Goal: Information Seeking & Learning: Find contact information

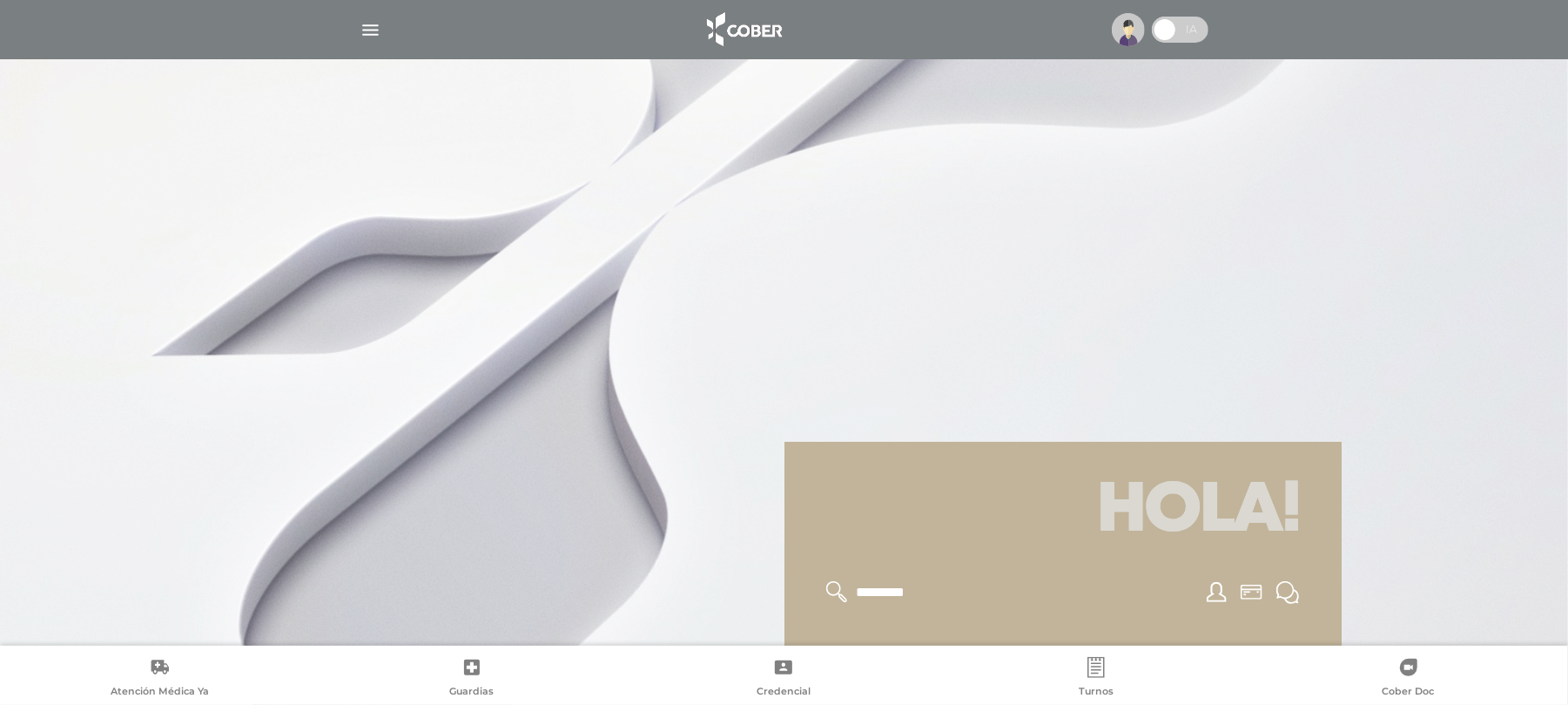
click at [1129, 26] on img at bounding box center [1128, 29] width 33 height 33
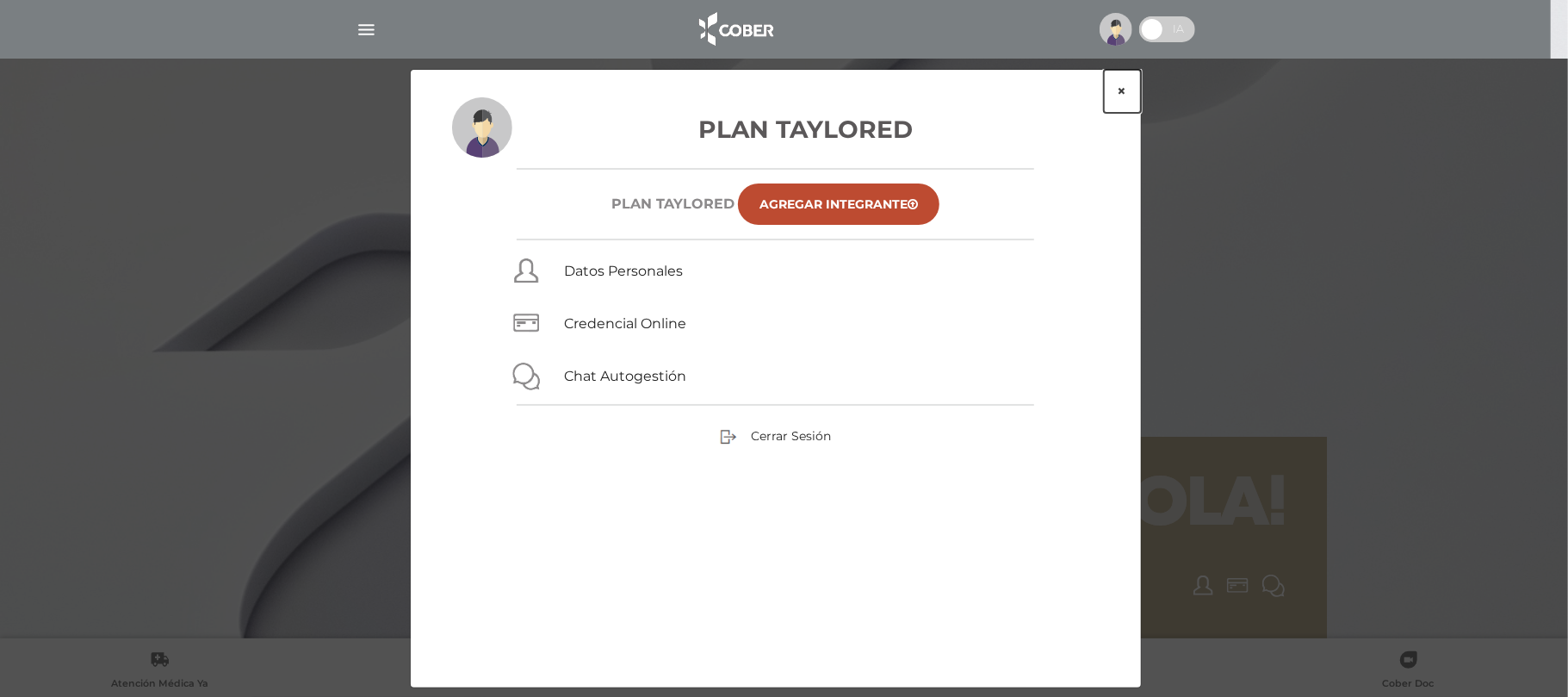
click at [1138, 85] on button "×" at bounding box center [1123, 91] width 37 height 43
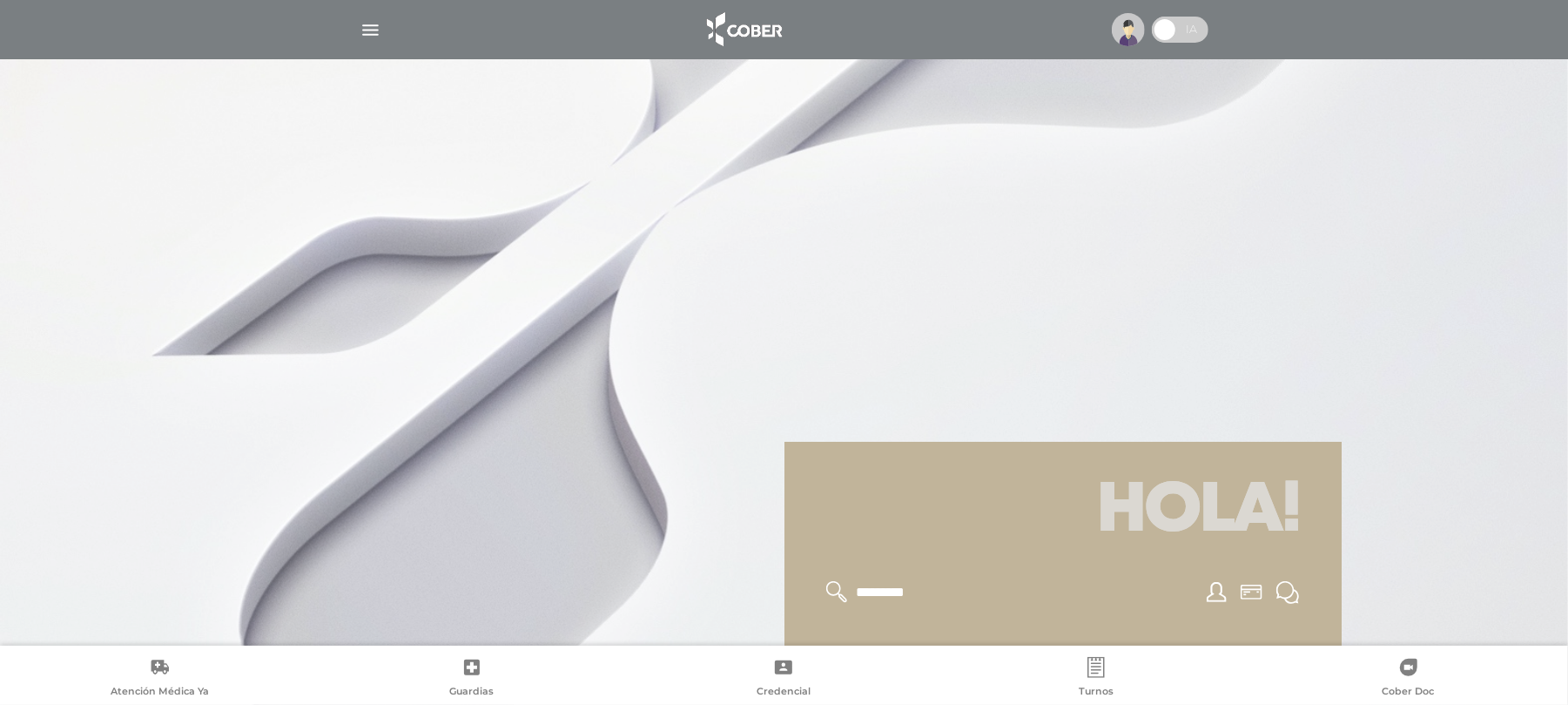
click at [373, 42] on div at bounding box center [784, 29] width 892 height 42
click at [371, 29] on img "button" at bounding box center [371, 29] width 21 height 21
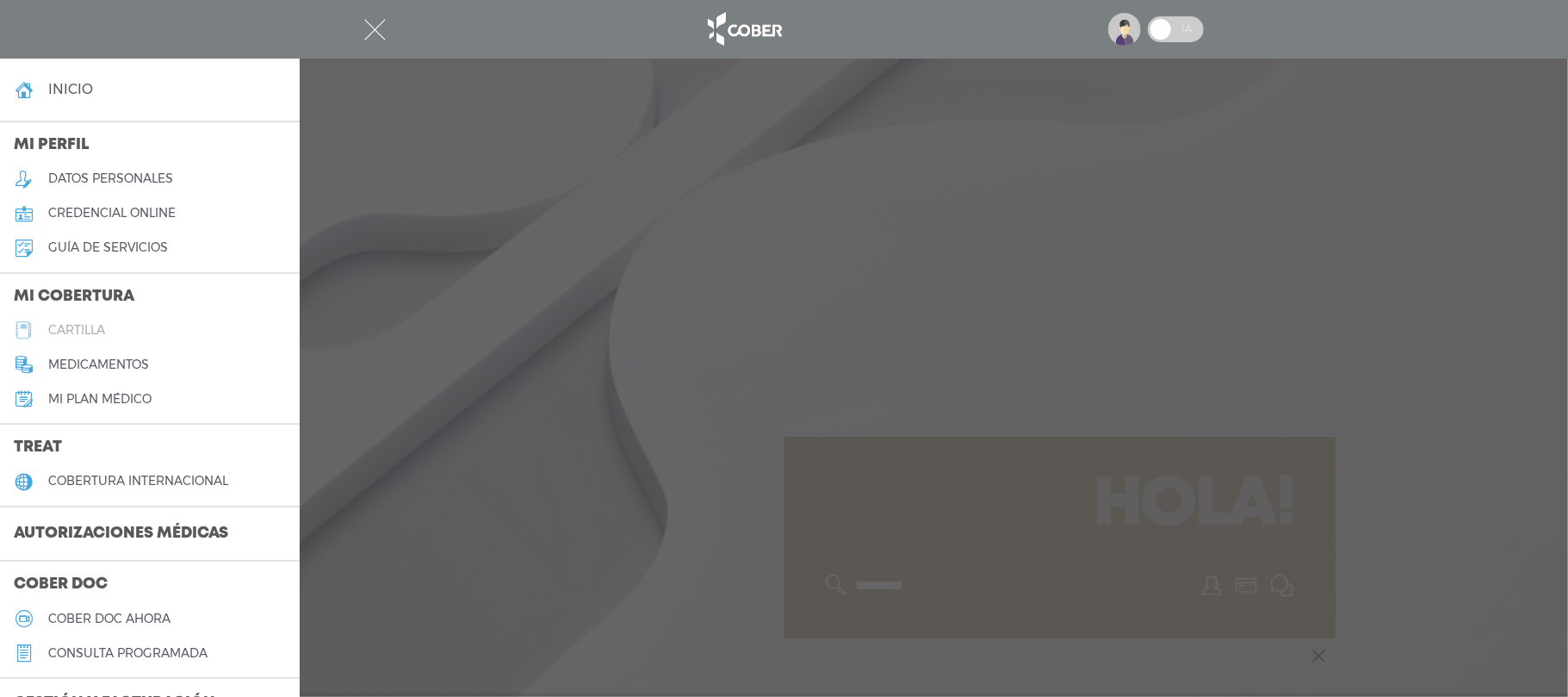
click at [83, 328] on h5 "cartilla" at bounding box center [77, 330] width 57 height 15
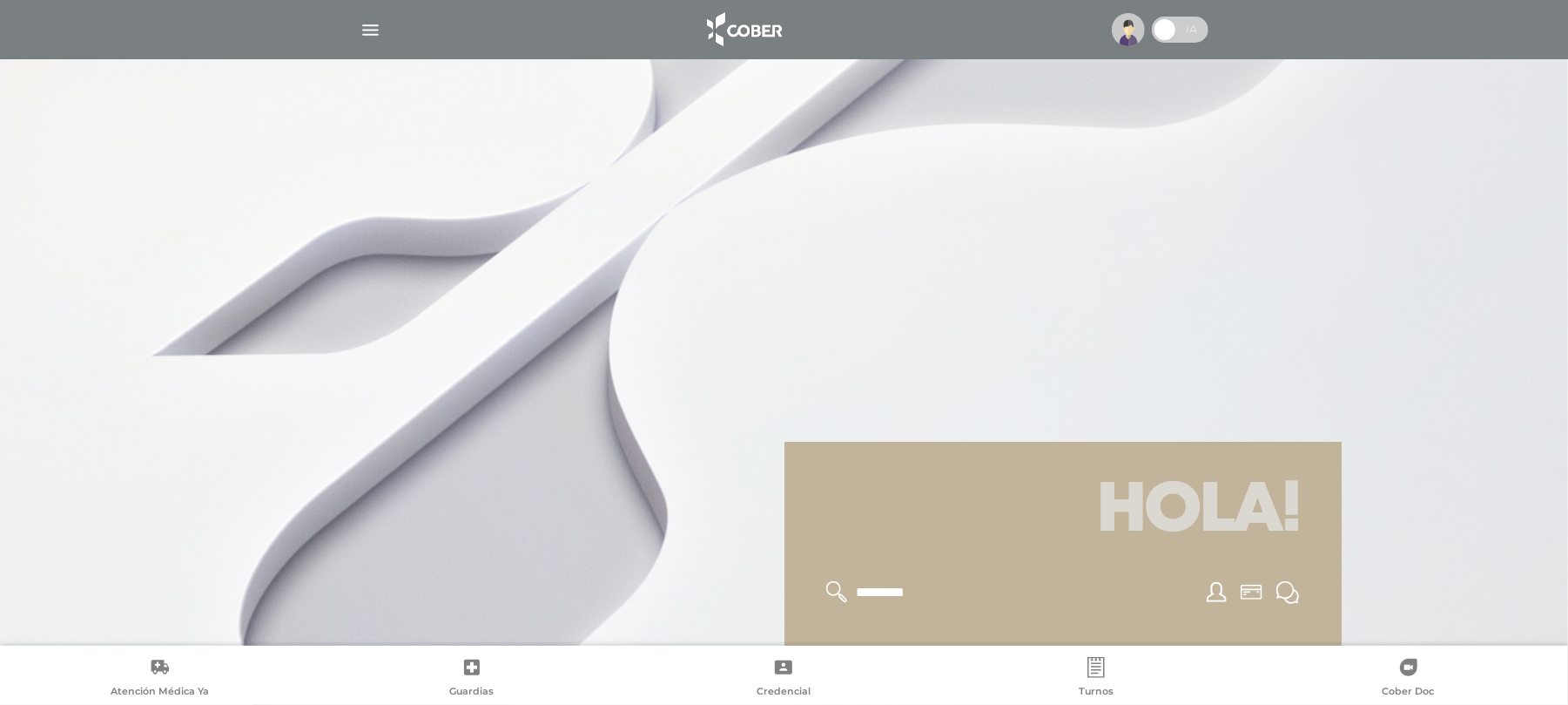
click at [371, 25] on img "button" at bounding box center [371, 29] width 21 height 21
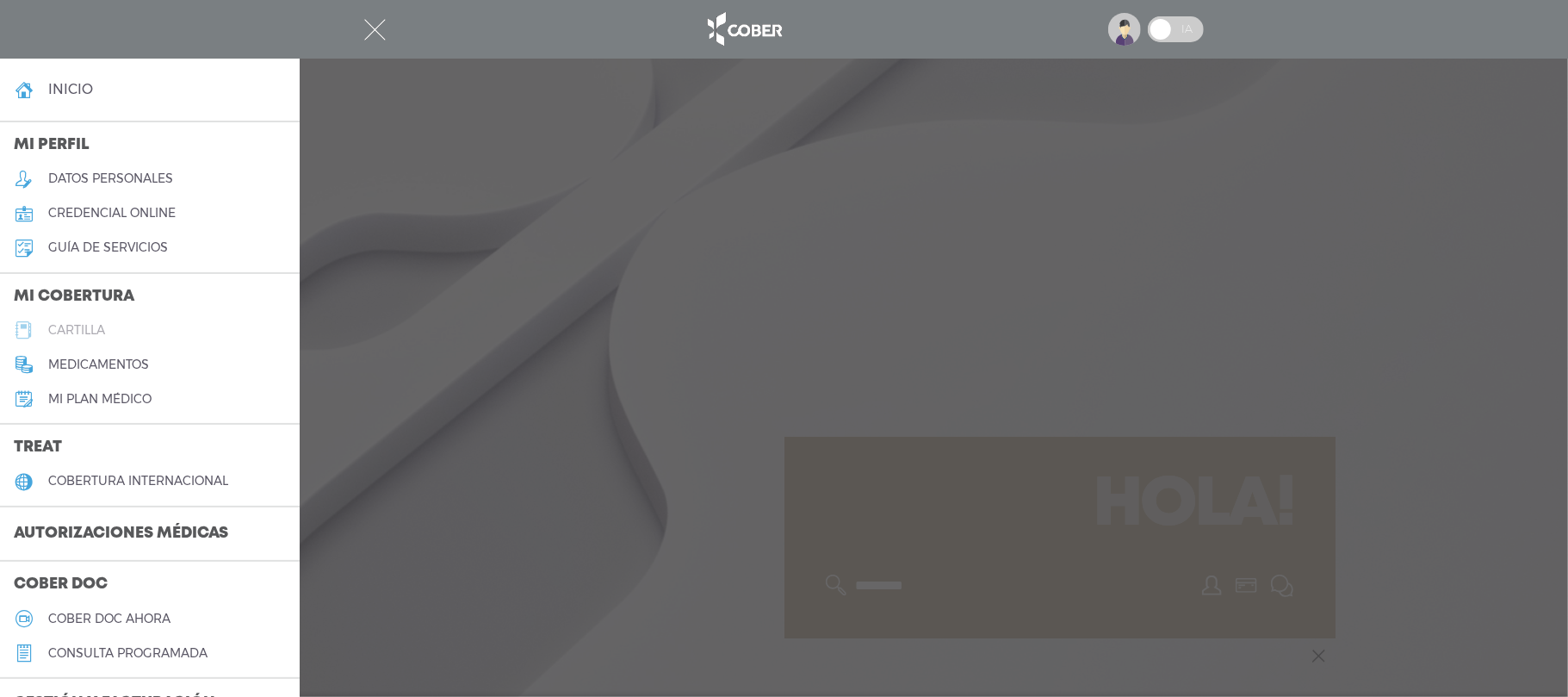
click at [69, 324] on h5 "cartilla" at bounding box center [77, 330] width 57 height 15
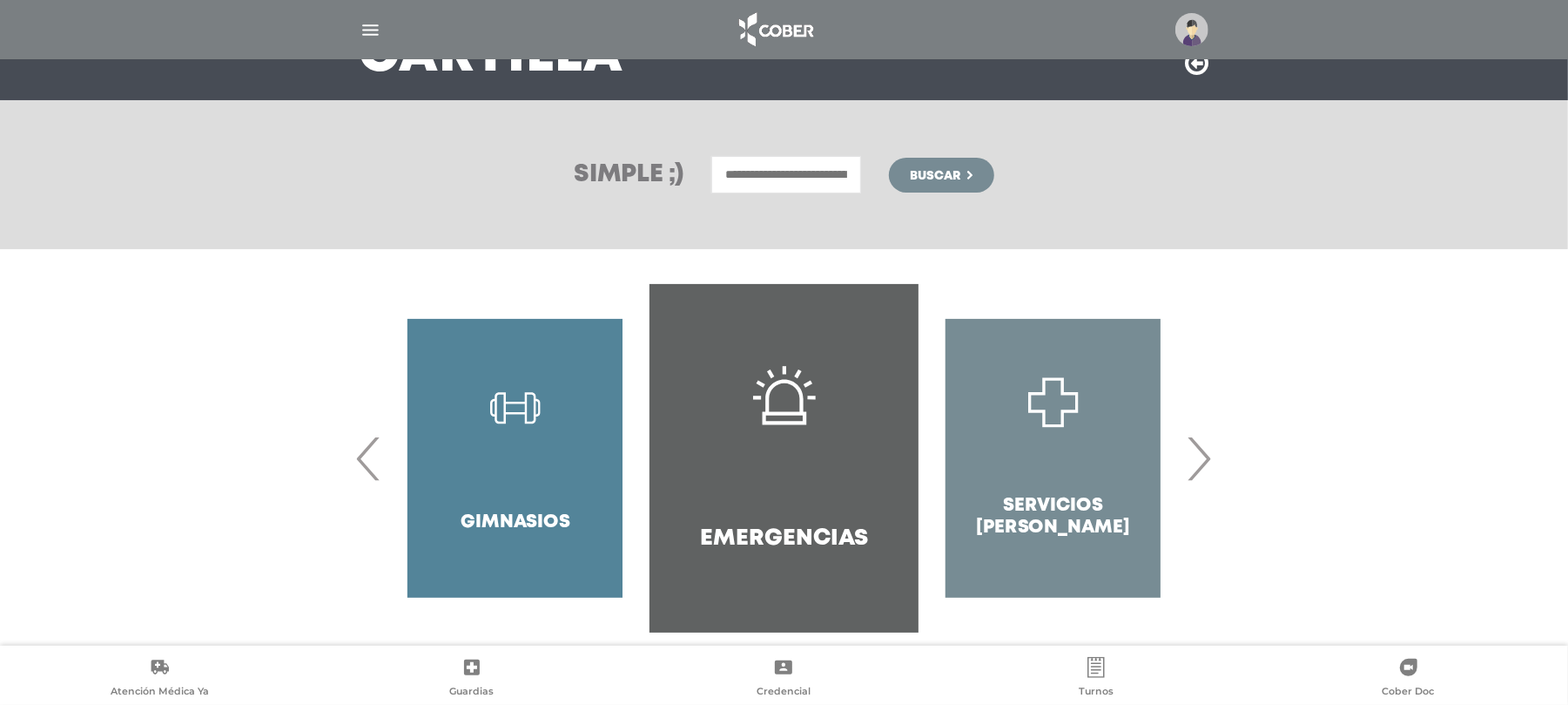
scroll to position [189, 0]
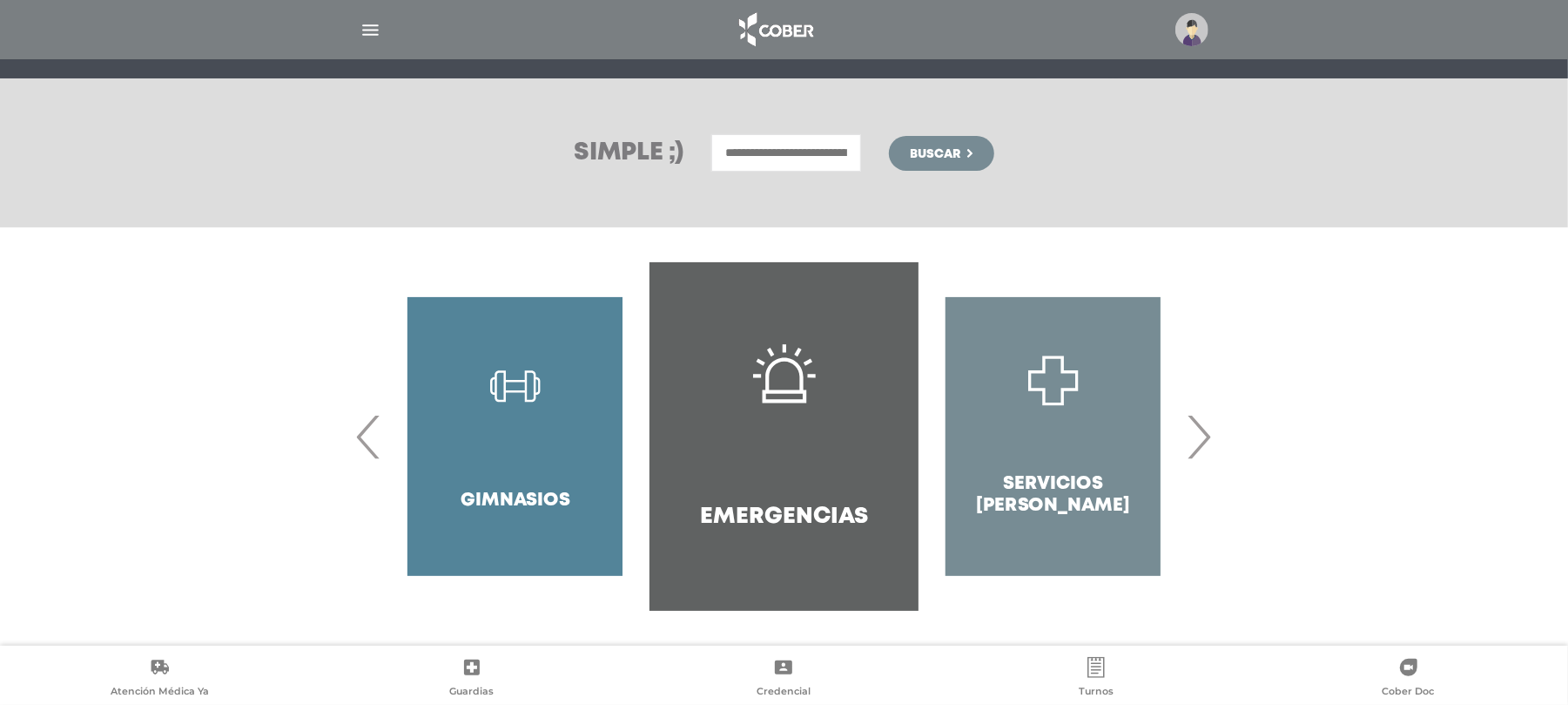
click at [1205, 440] on span "›" at bounding box center [1200, 436] width 34 height 94
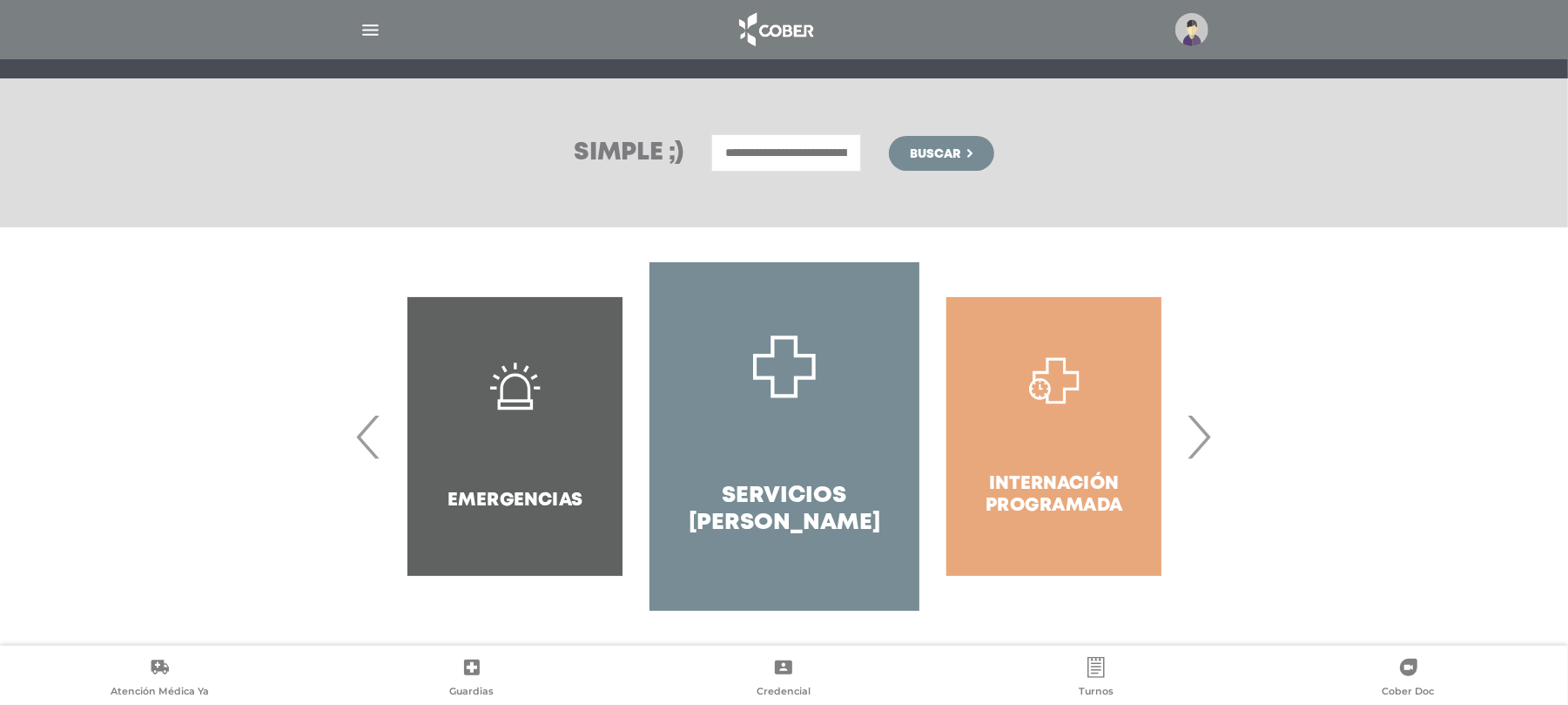
click at [1205, 440] on span "›" at bounding box center [1200, 436] width 34 height 94
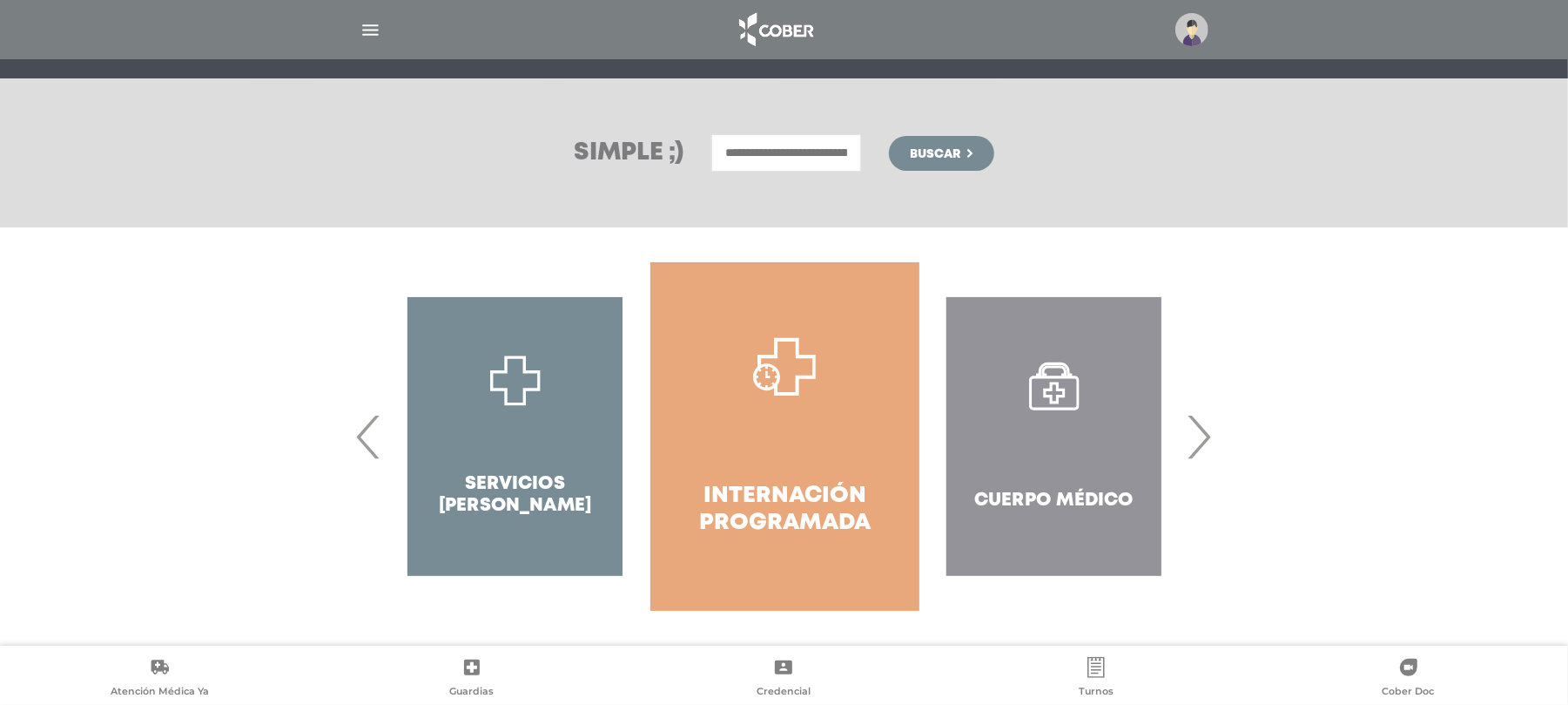
click at [1205, 440] on span "›" at bounding box center [1200, 436] width 34 height 94
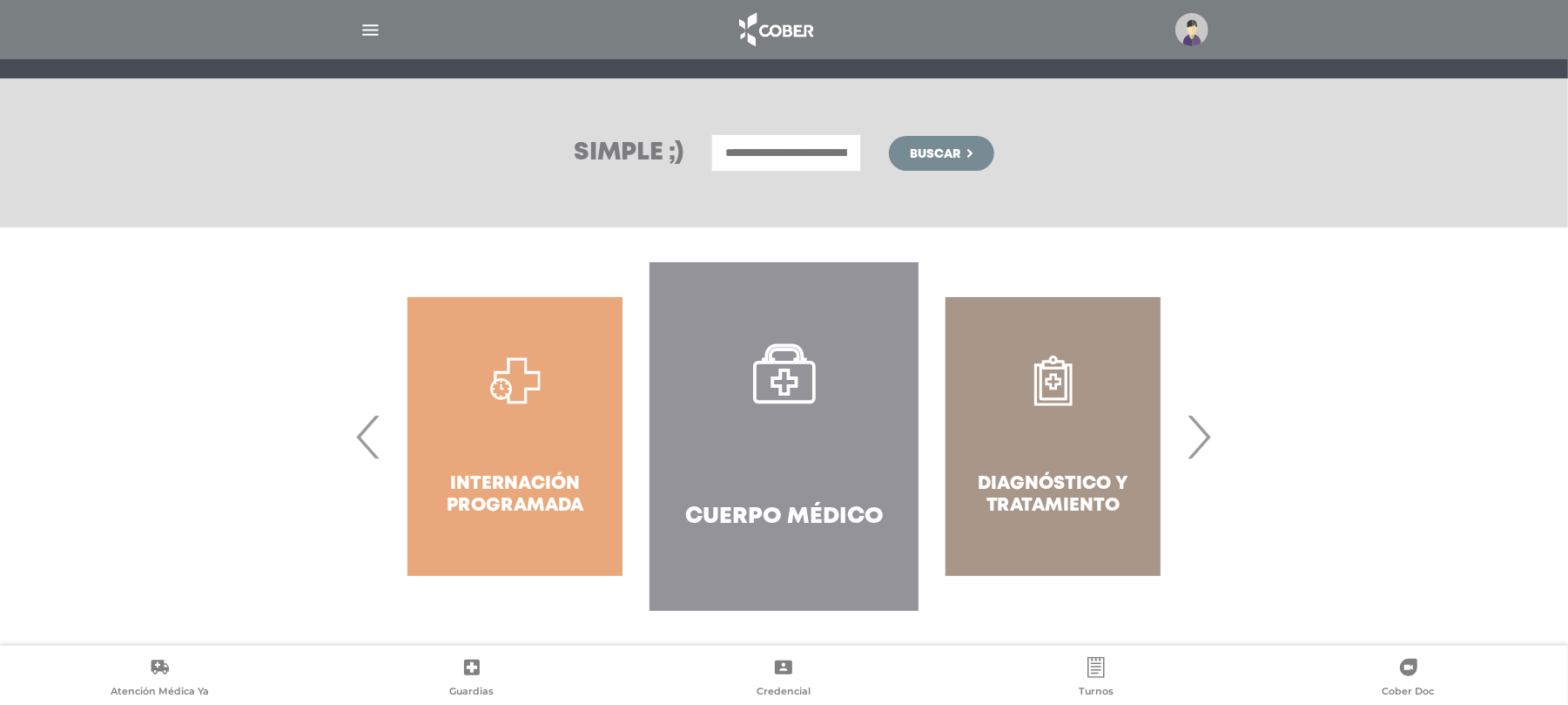
click at [1205, 440] on span "›" at bounding box center [1200, 436] width 34 height 94
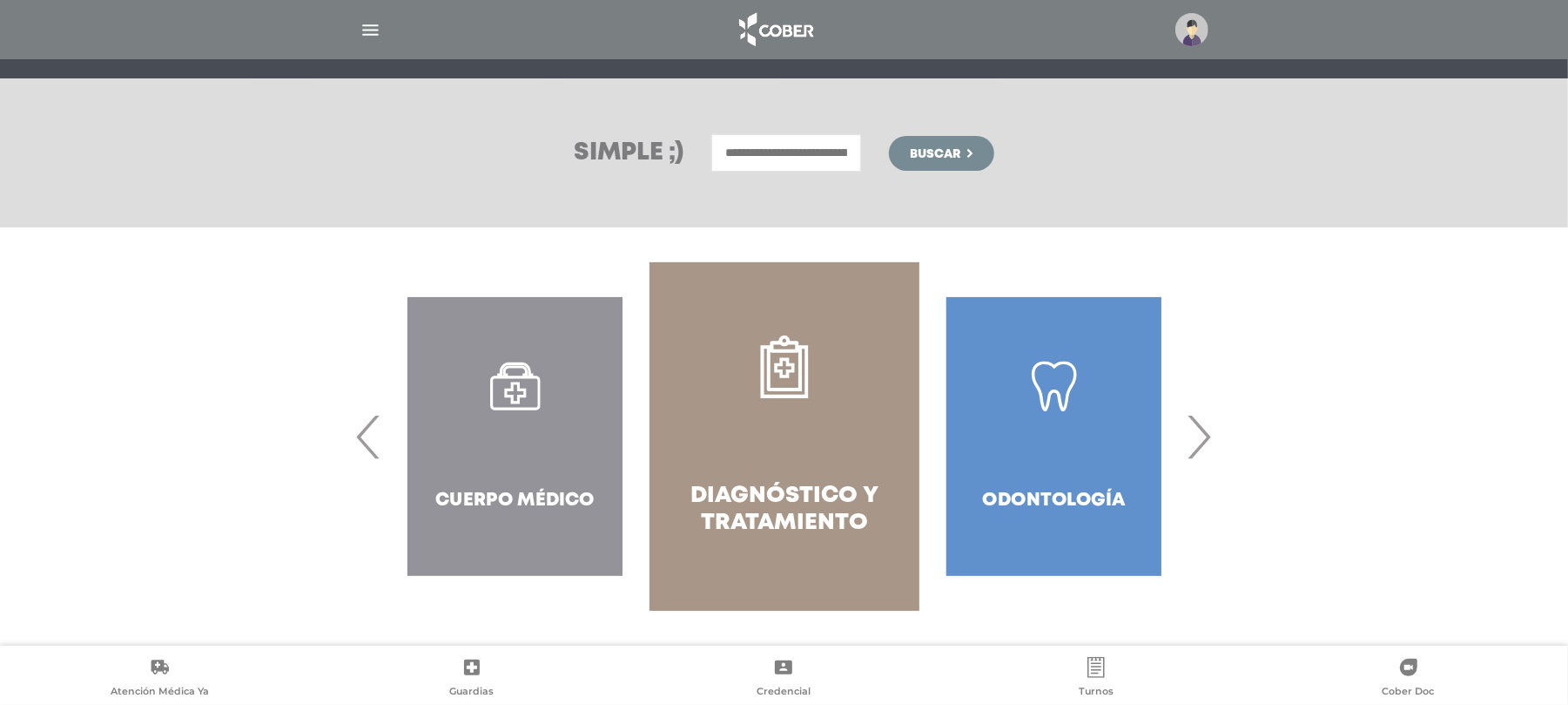
click at [1205, 447] on span "›" at bounding box center [1200, 436] width 34 height 94
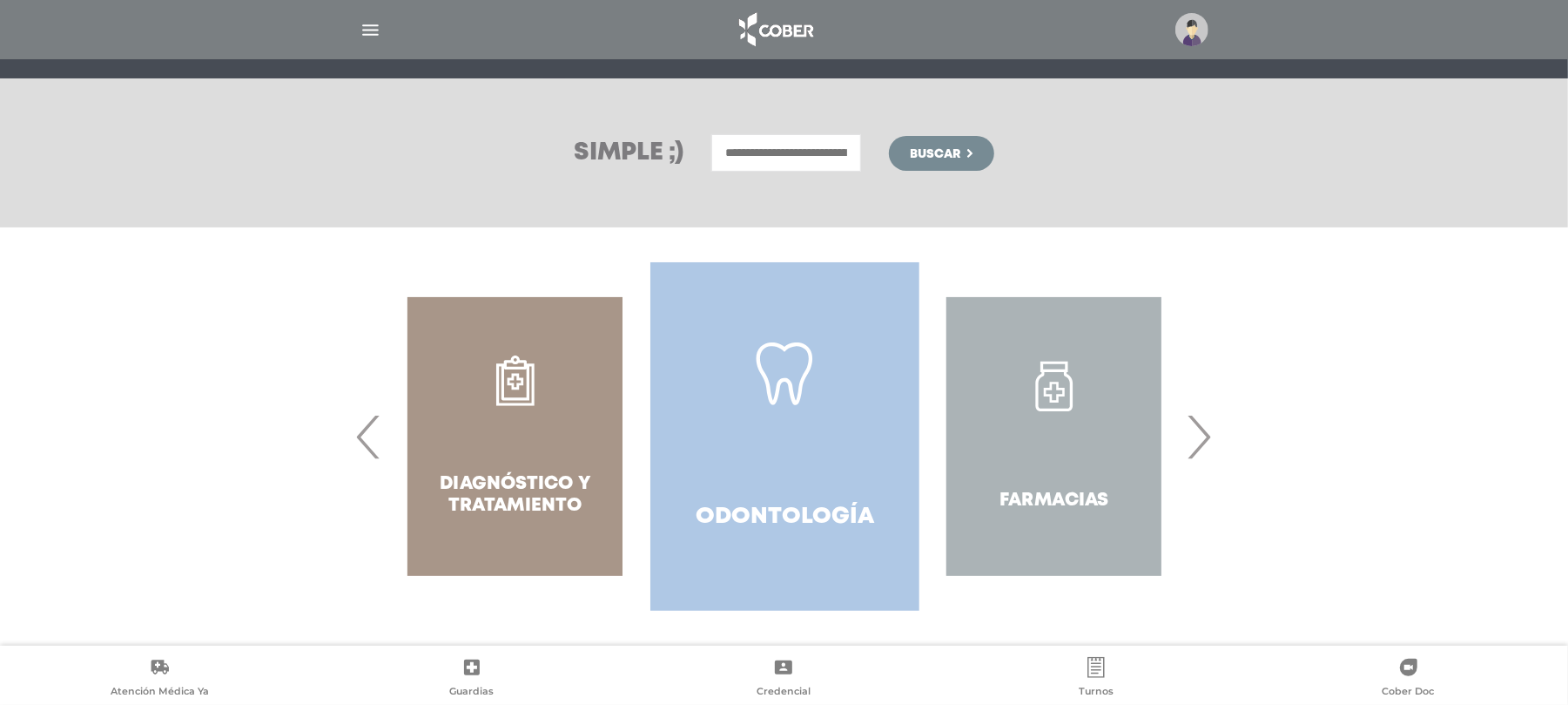
click at [740, 425] on link "Odontología" at bounding box center [784, 436] width 269 height 348
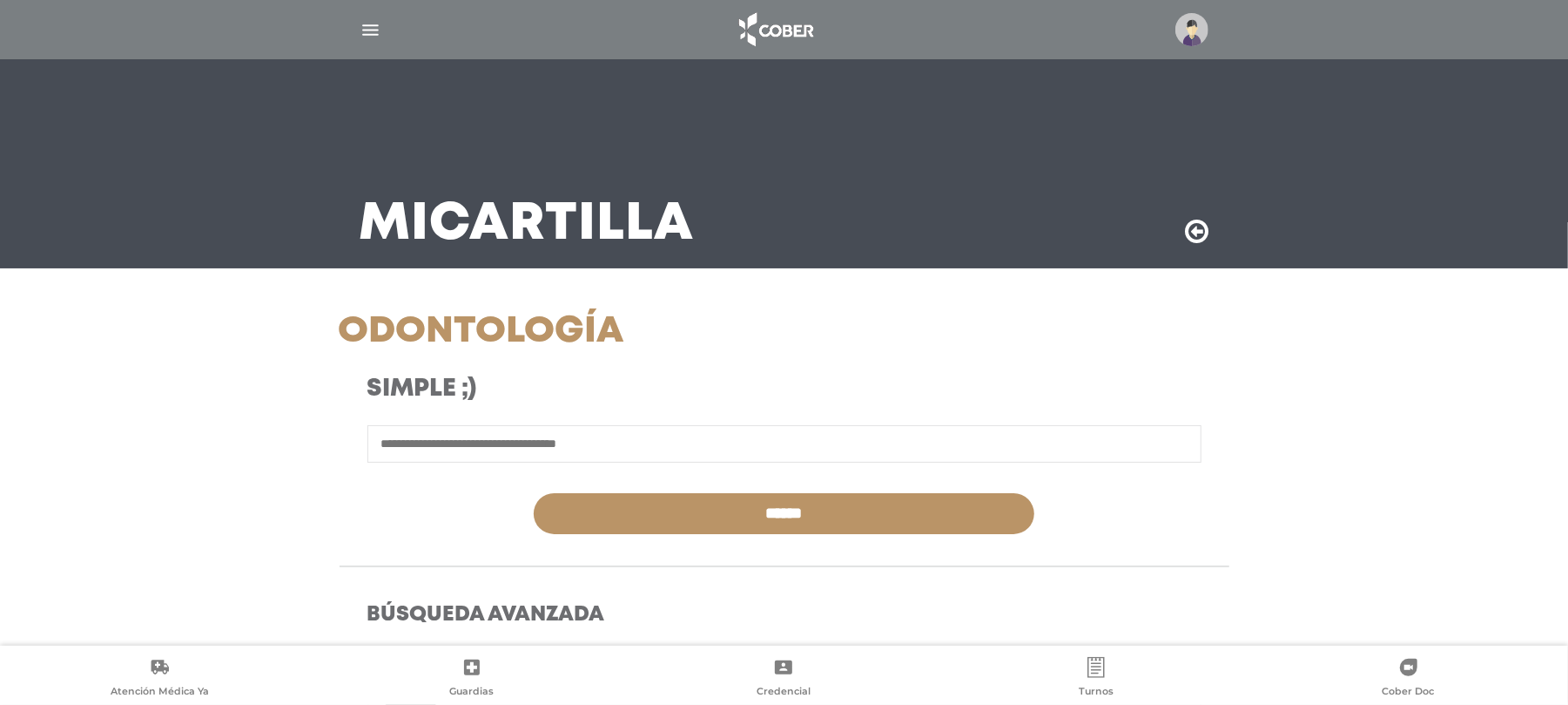
click at [756, 390] on h3 "Simple ;)" at bounding box center [632, 389] width 529 height 29
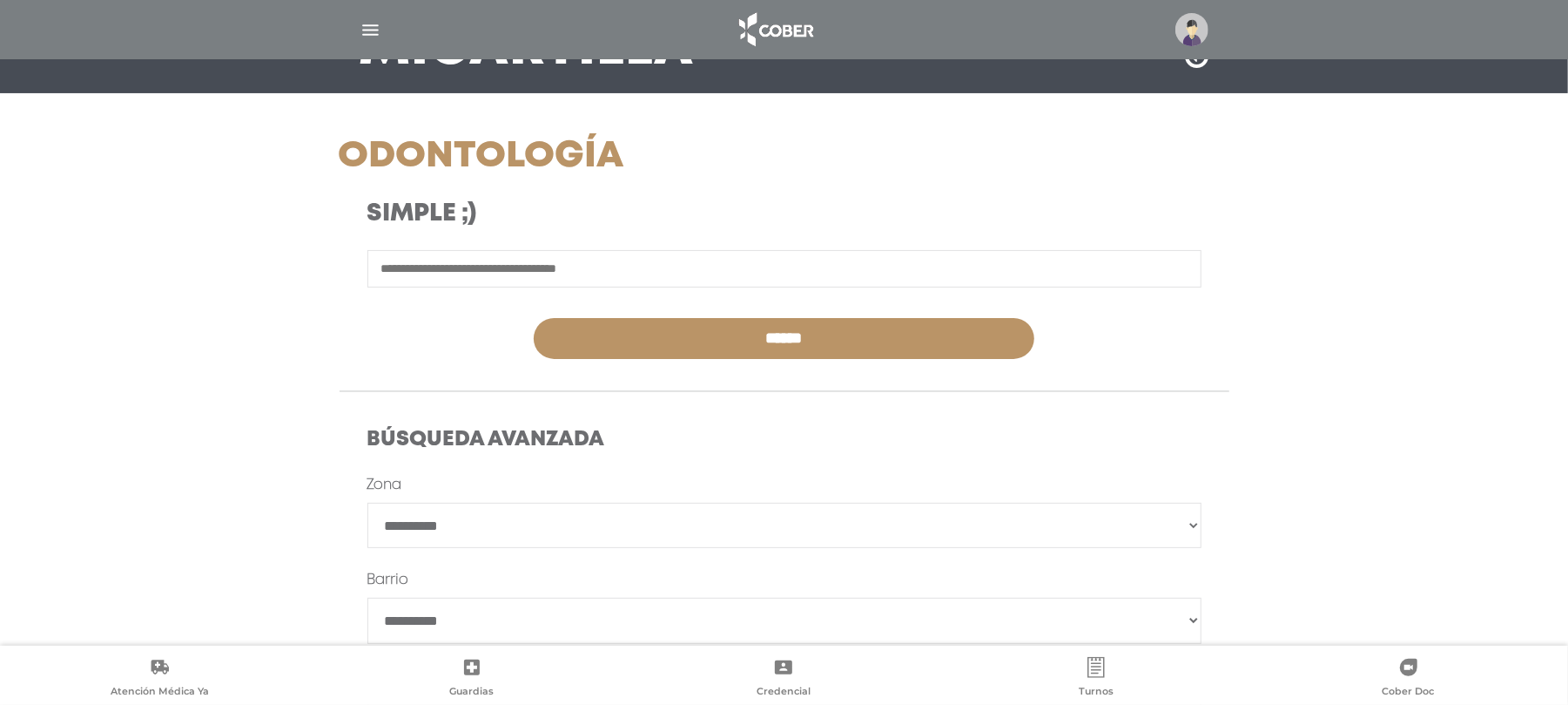
scroll to position [231, 0]
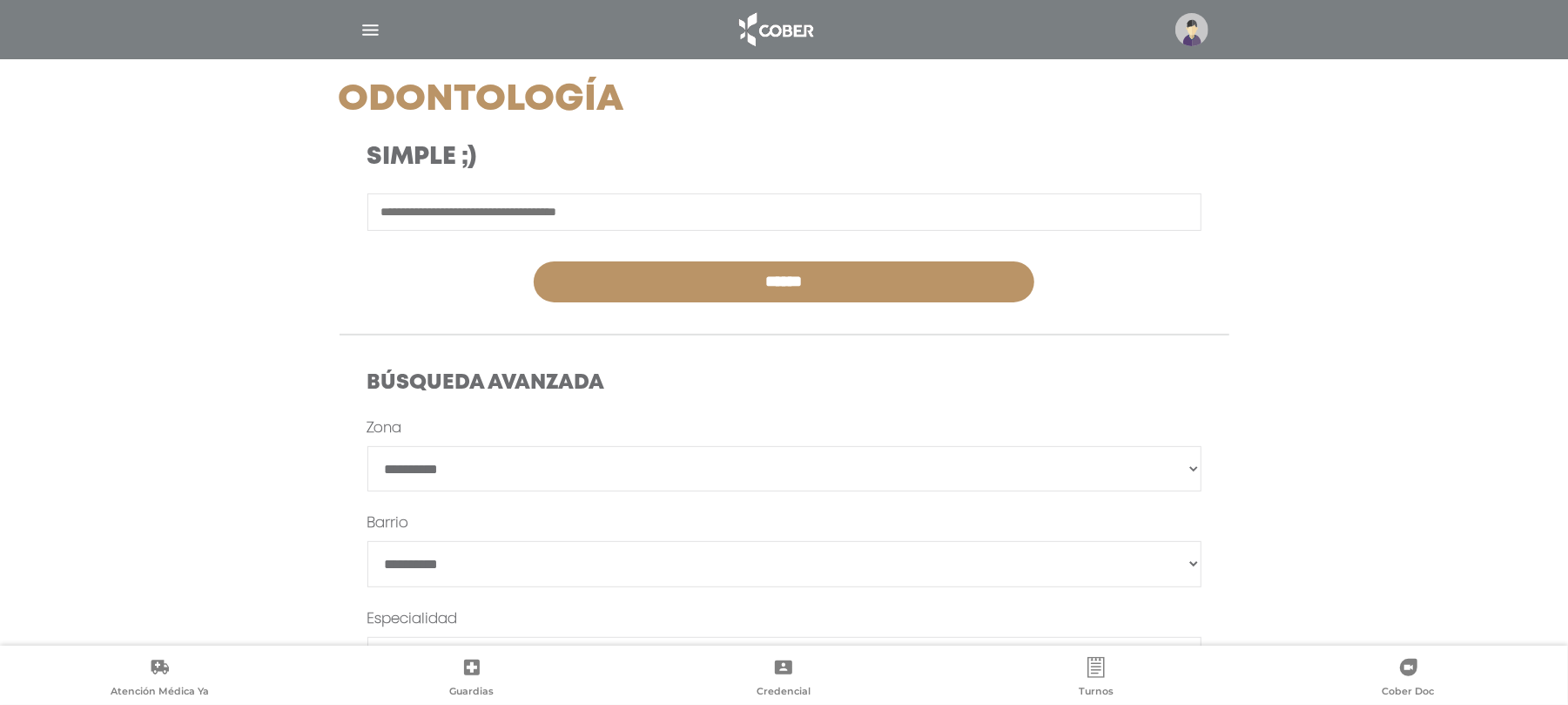
click at [775, 460] on select "**********" at bounding box center [784, 469] width 834 height 46
select select "****"
click at [367, 446] on select "**********" at bounding box center [784, 469] width 834 height 46
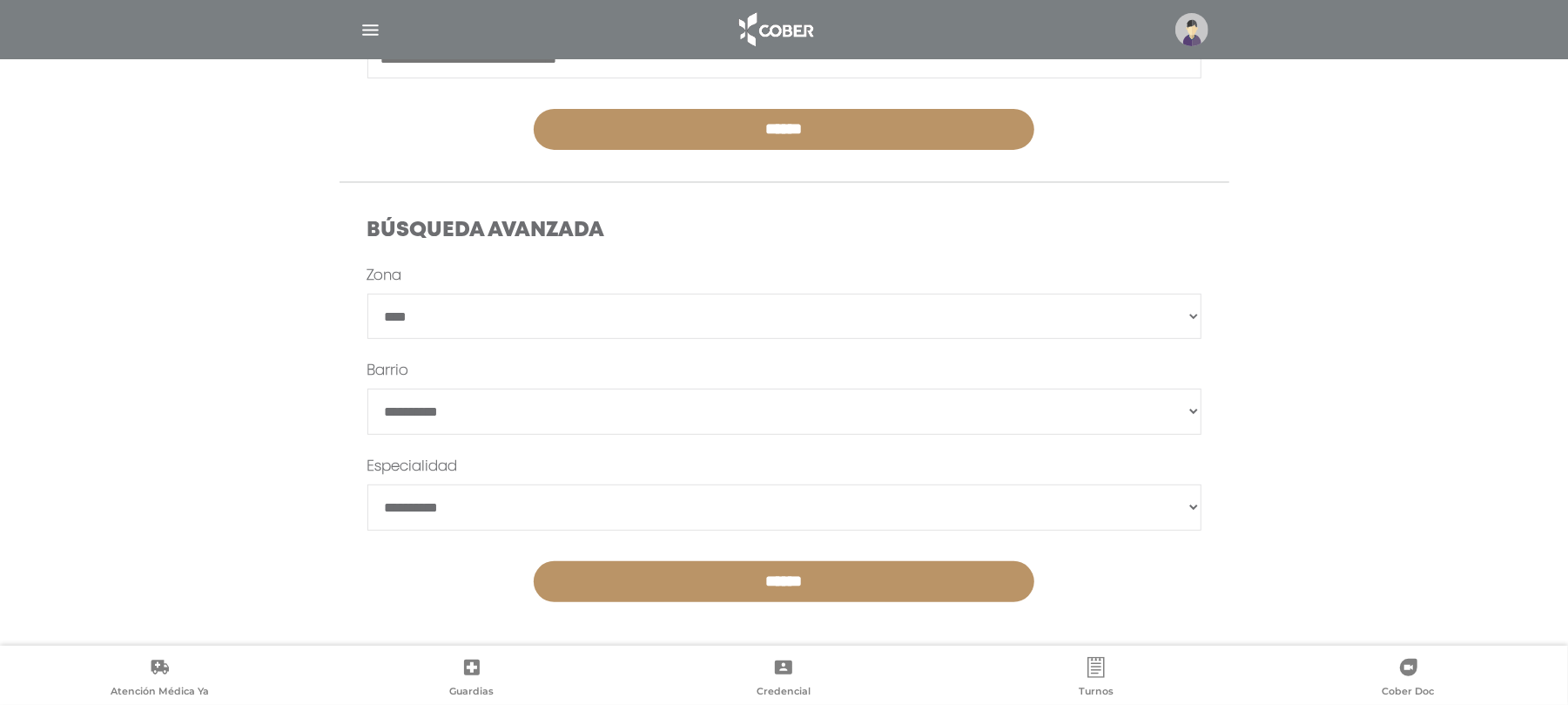
scroll to position [385, 0]
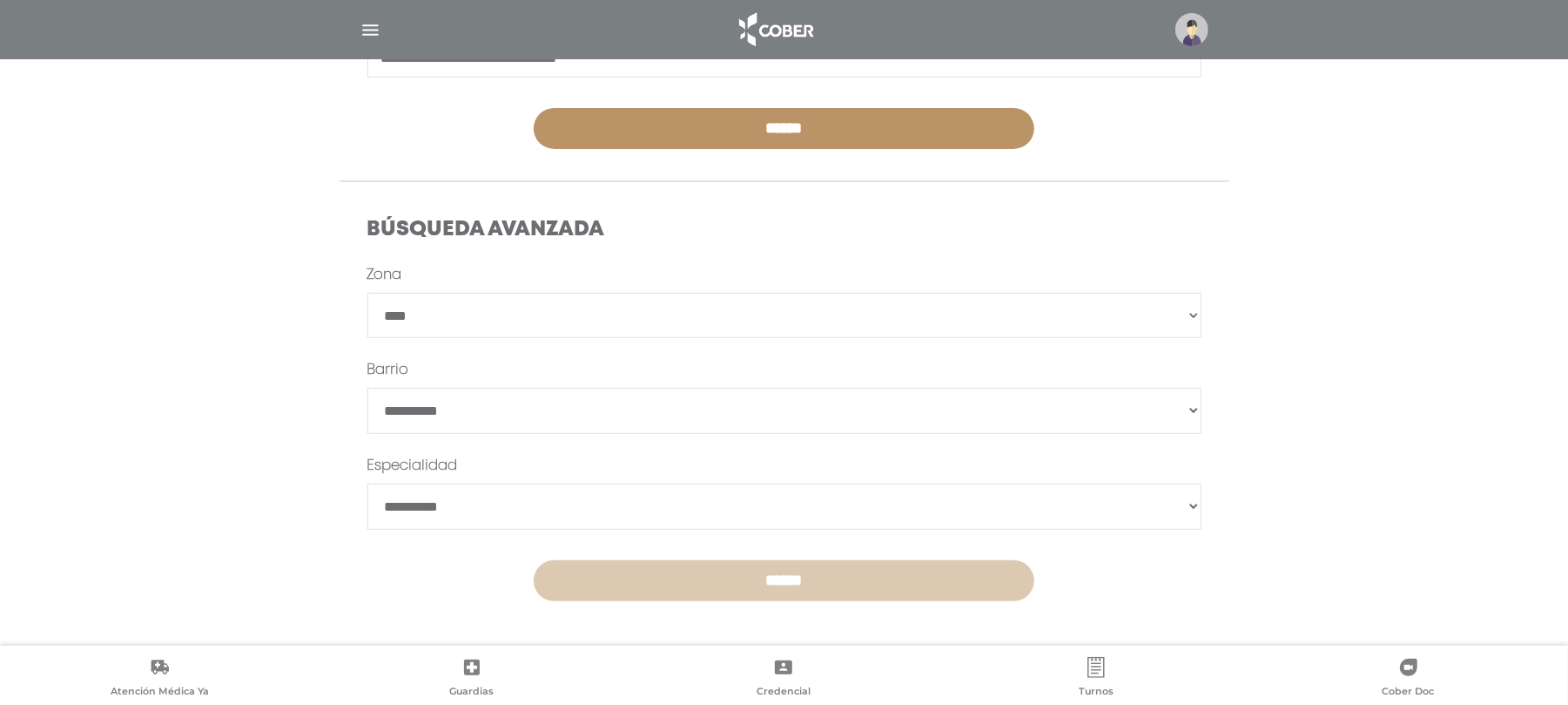
click at [784, 579] on input "******" at bounding box center [784, 581] width 500 height 41
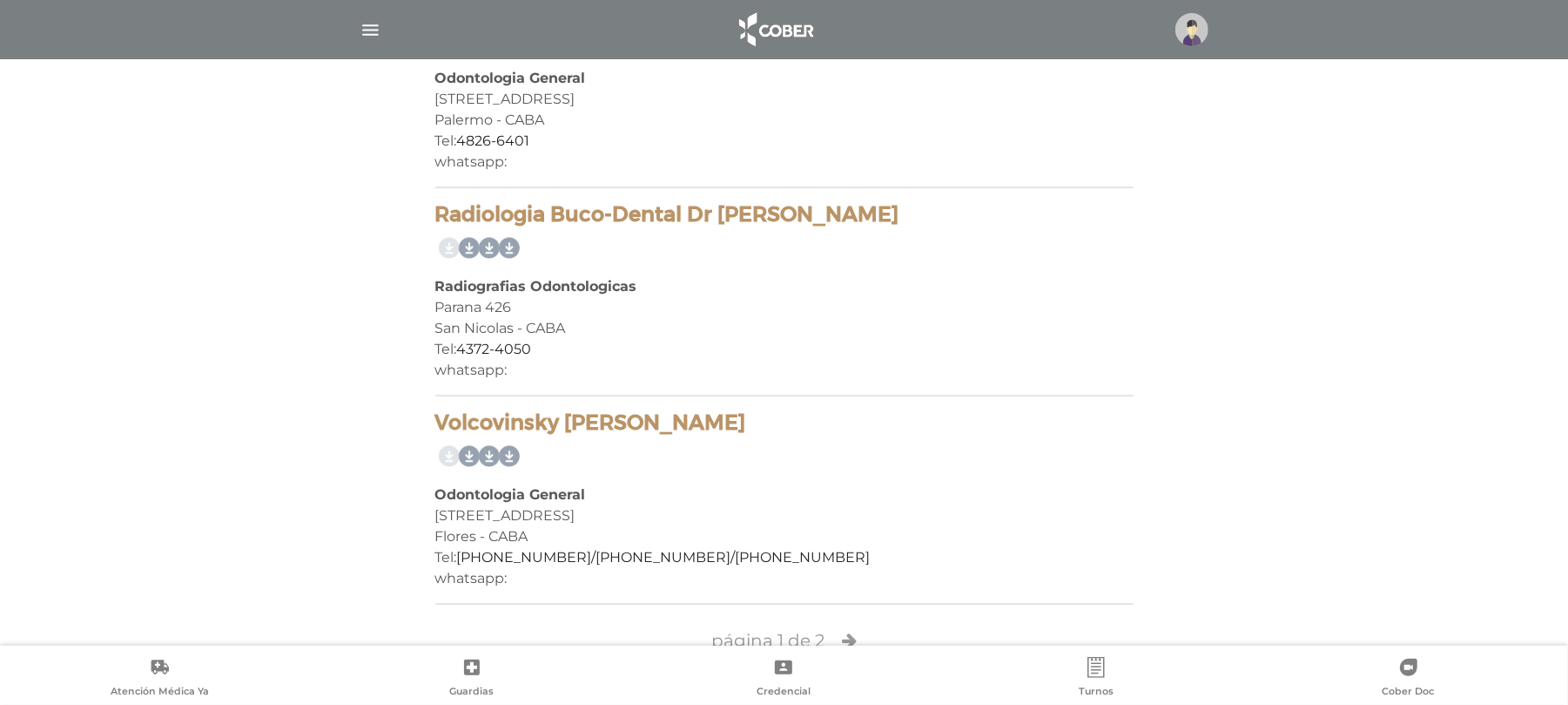
scroll to position [4022, 0]
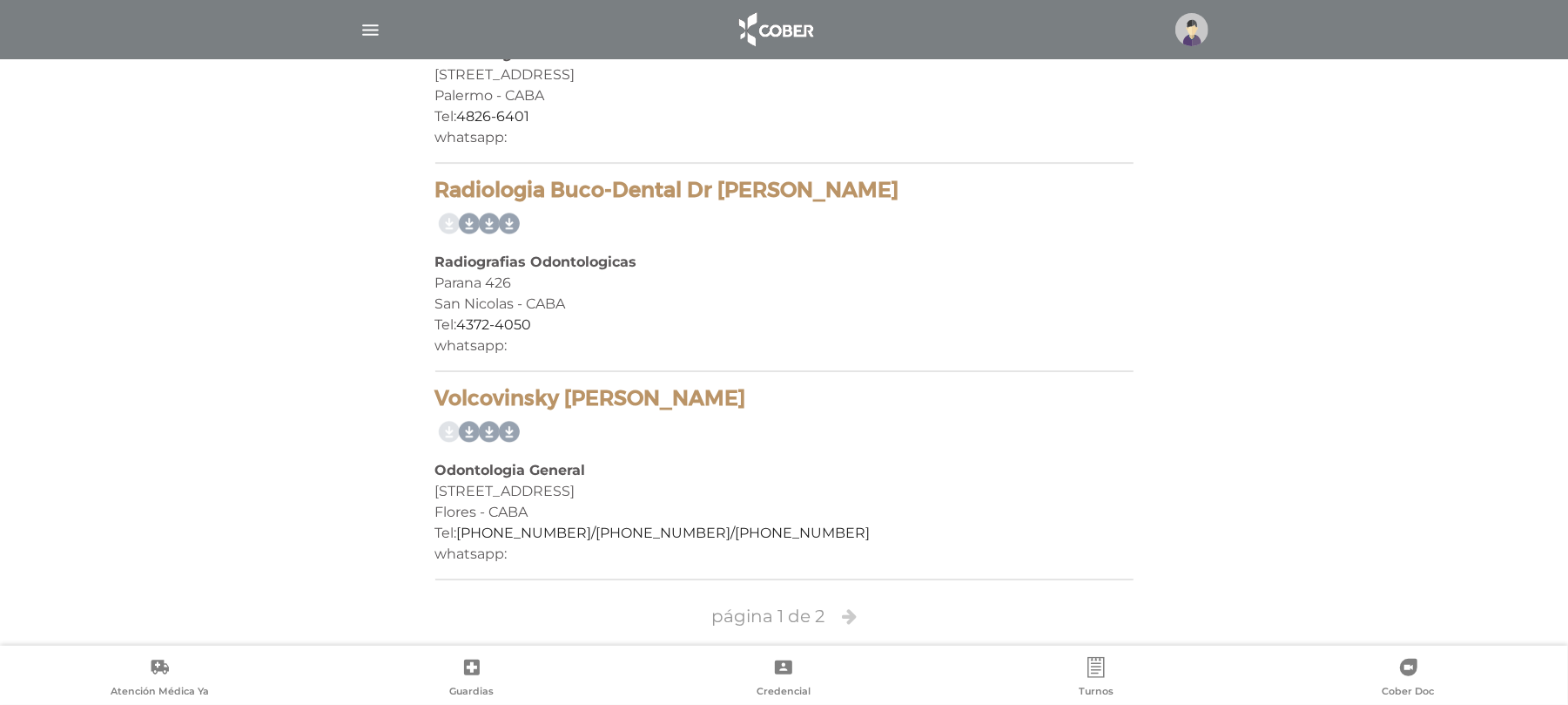
click at [844, 607] on icon at bounding box center [850, 615] width 15 height 17
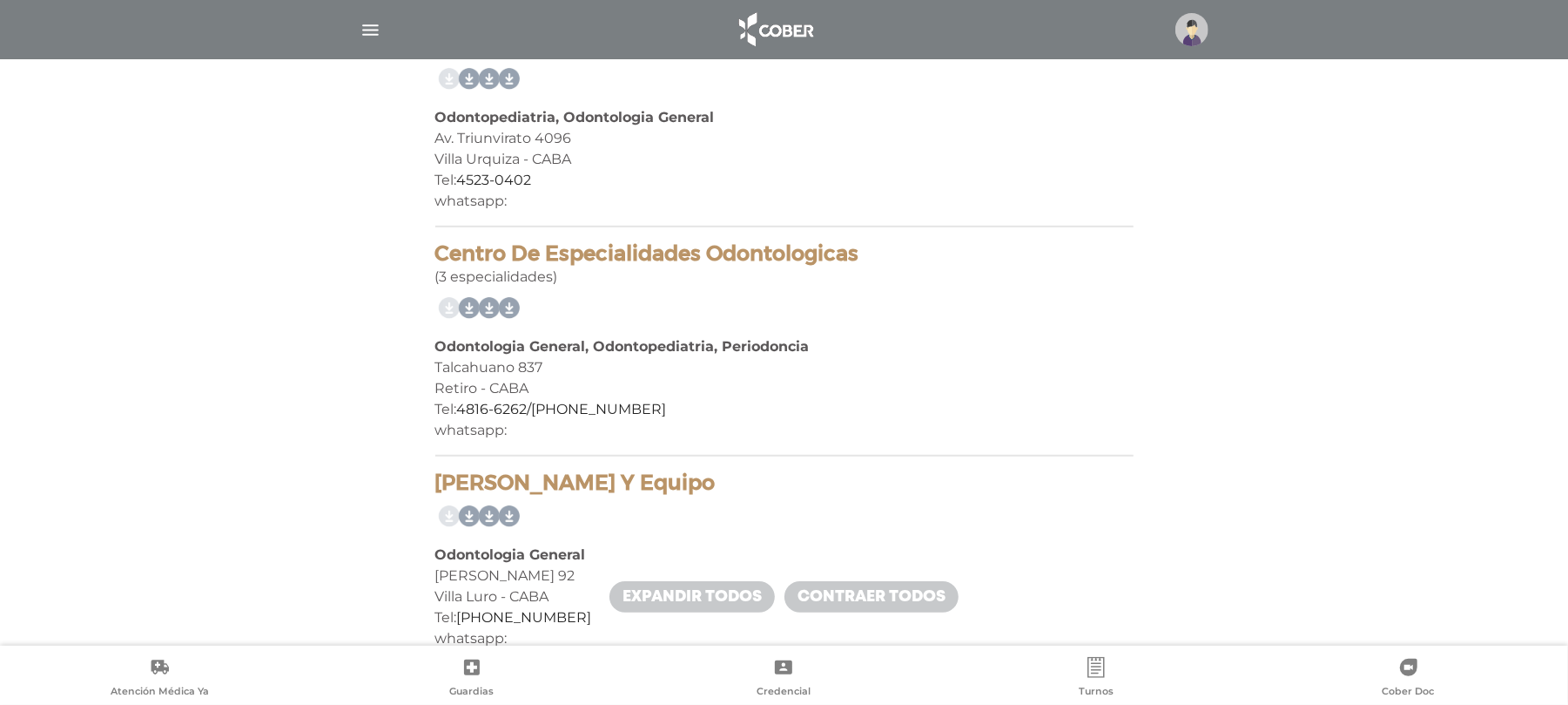
scroll to position [627, 0]
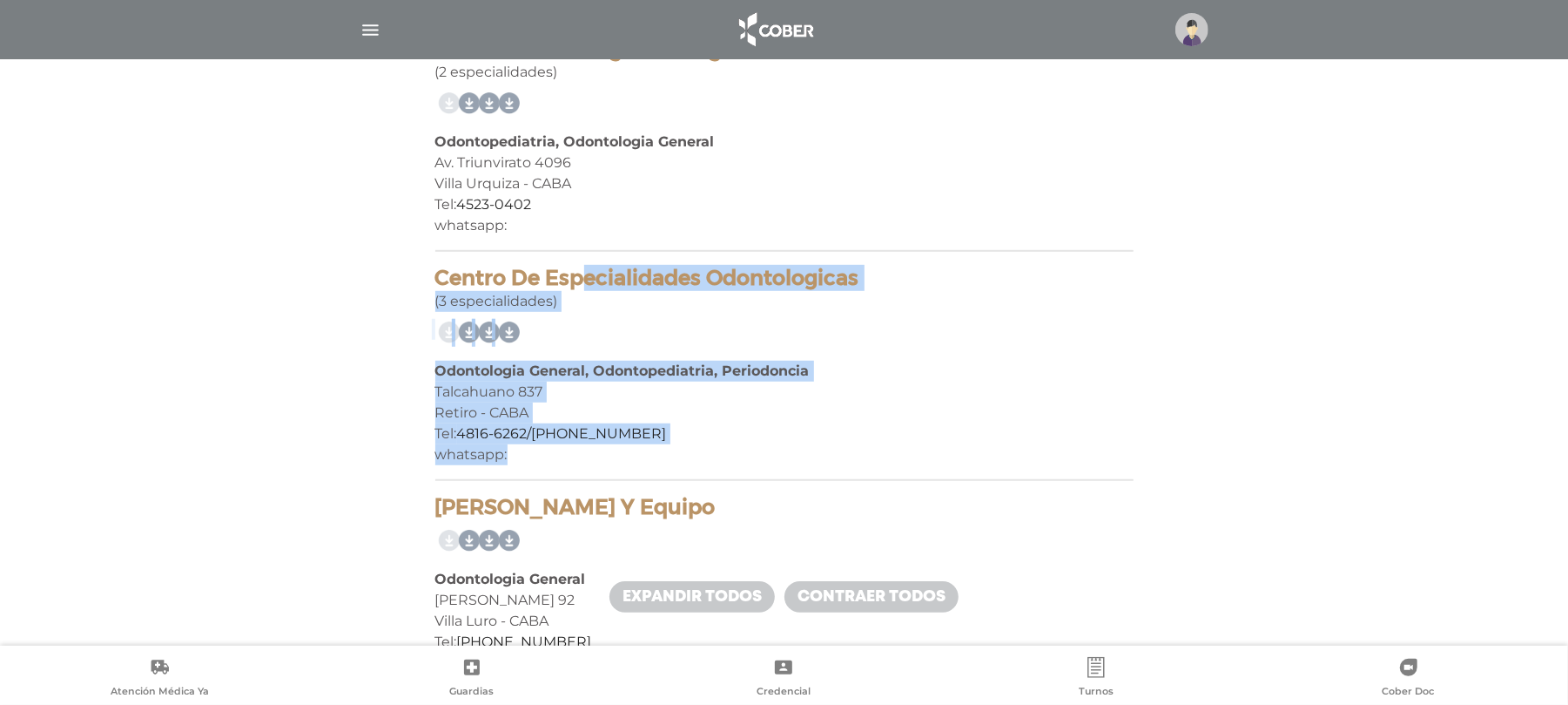
drag, startPoint x: 840, startPoint y: 472, endPoint x: 426, endPoint y: 264, distance: 463.3
copy div "Centro De Especialidades Odontologicas (3 especialidades) Odontologia General, …"
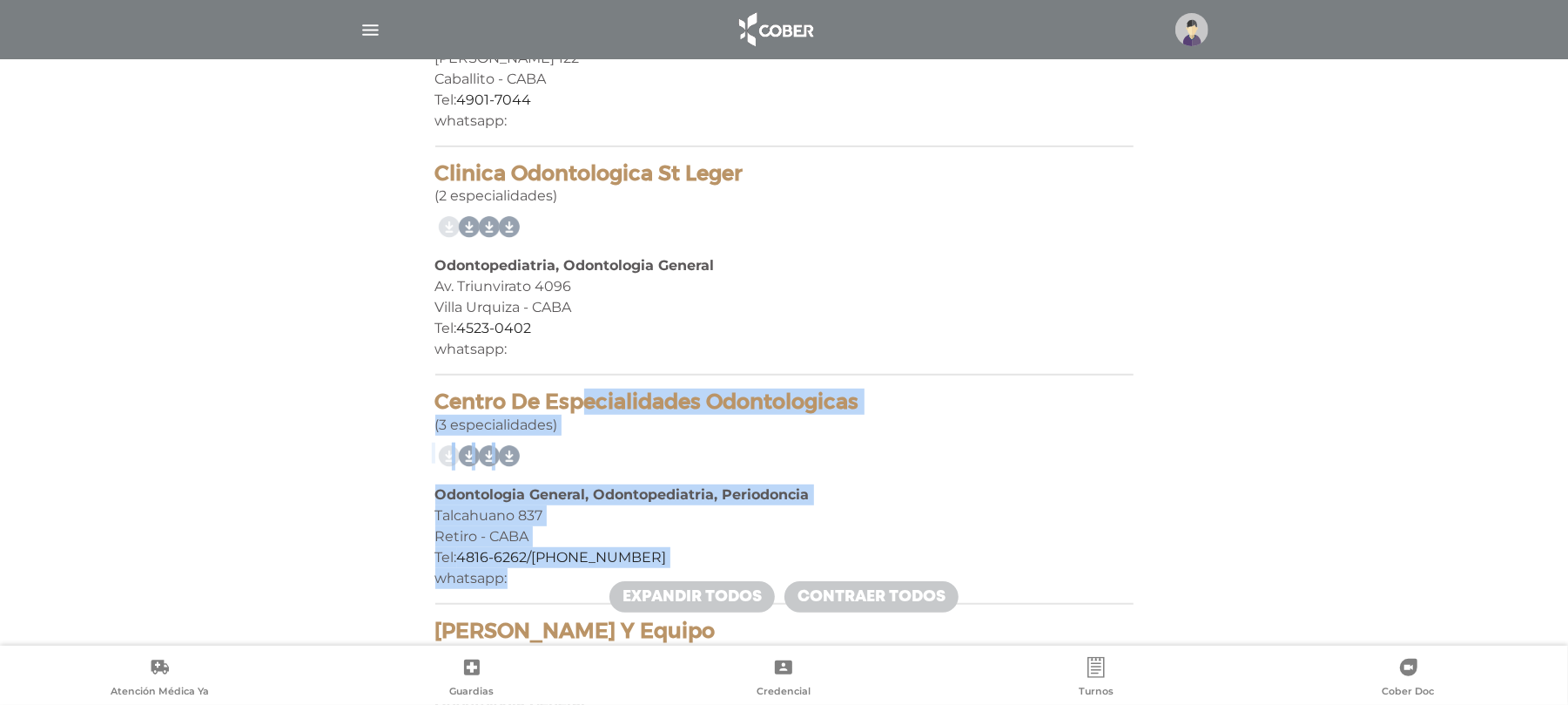
scroll to position [395, 0]
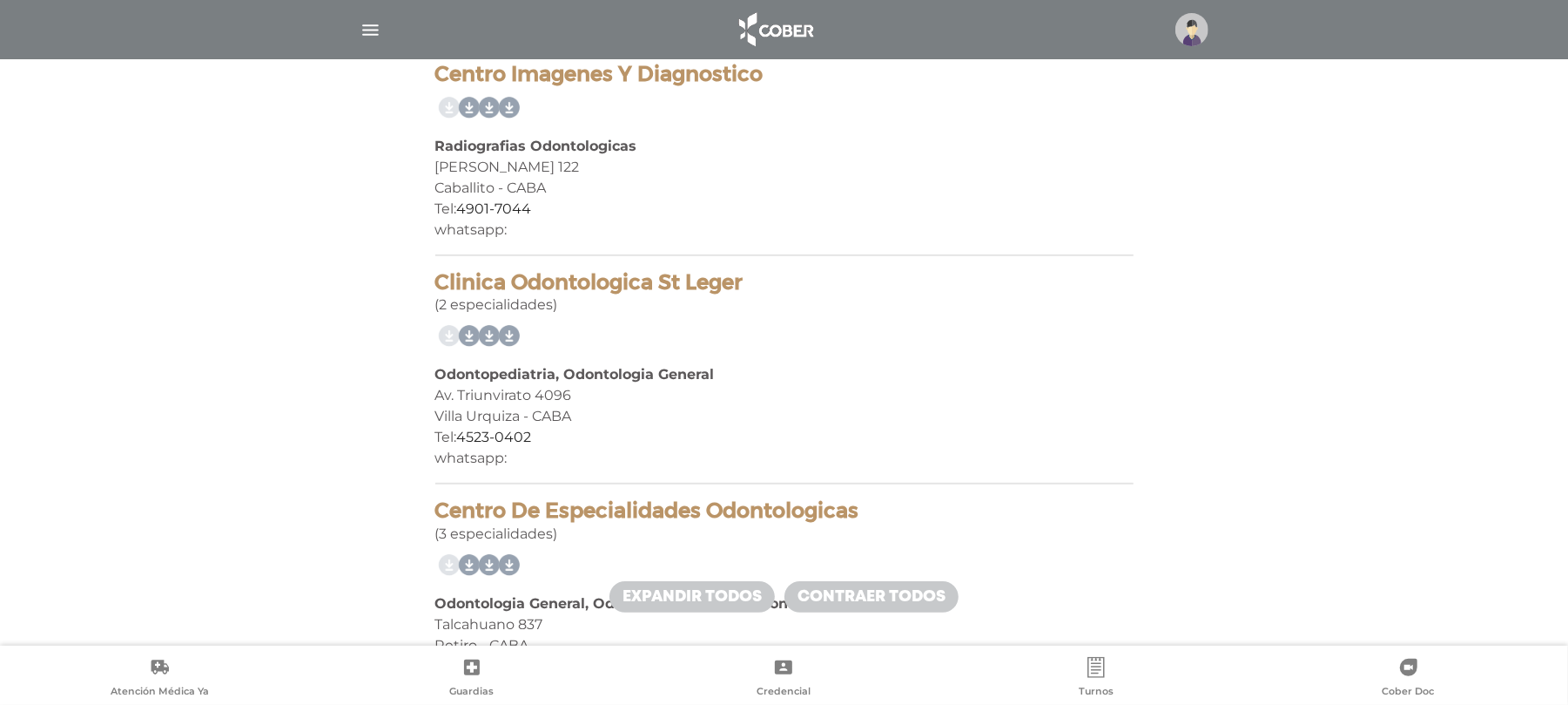
click at [805, 378] on div "Odontopediatria, Odontologia General" at bounding box center [784, 373] width 699 height 21
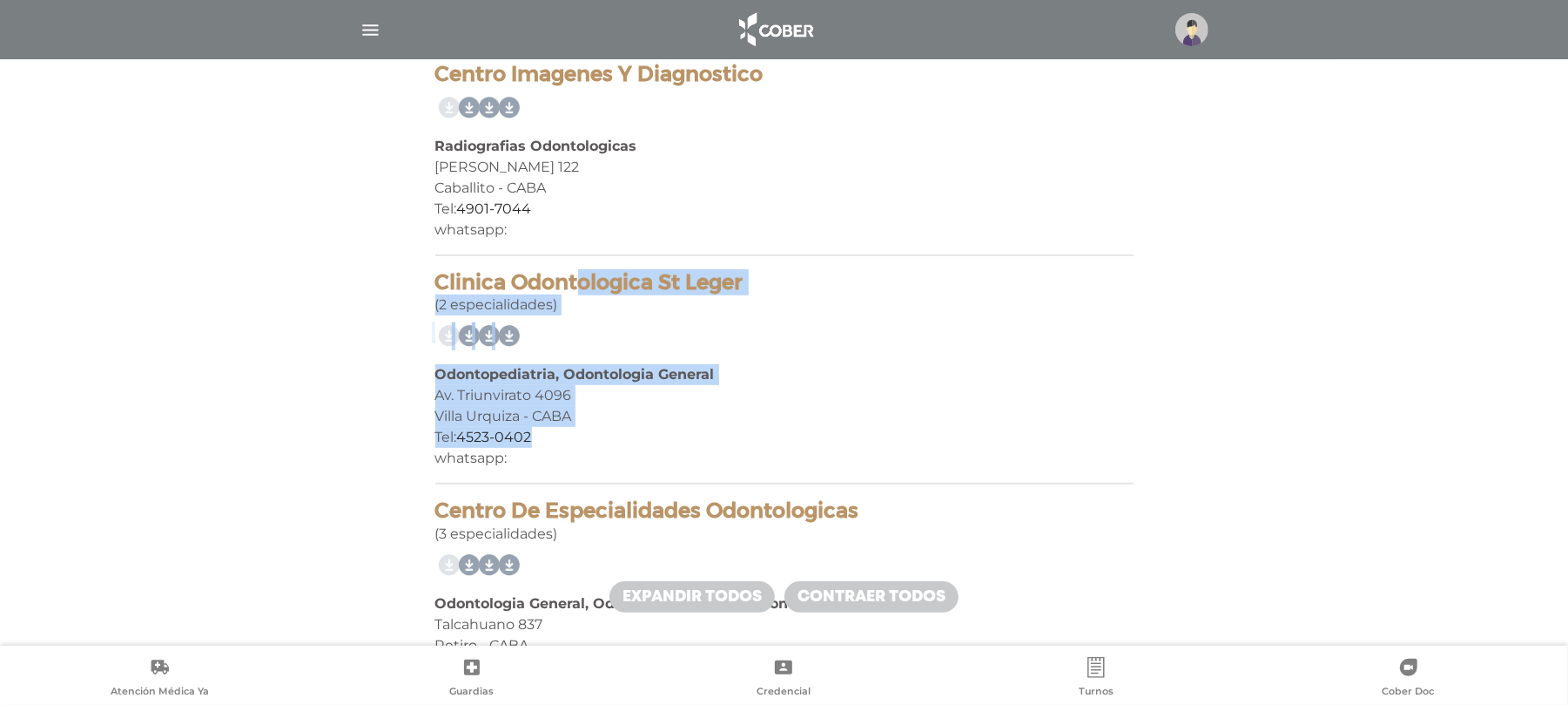
drag, startPoint x: 669, startPoint y: 443, endPoint x: 408, endPoint y: 273, distance: 311.5
copy div "Clinica Odontologica St [PERSON_NAME] (2 especialidades) Odontopediatria, Odont…"
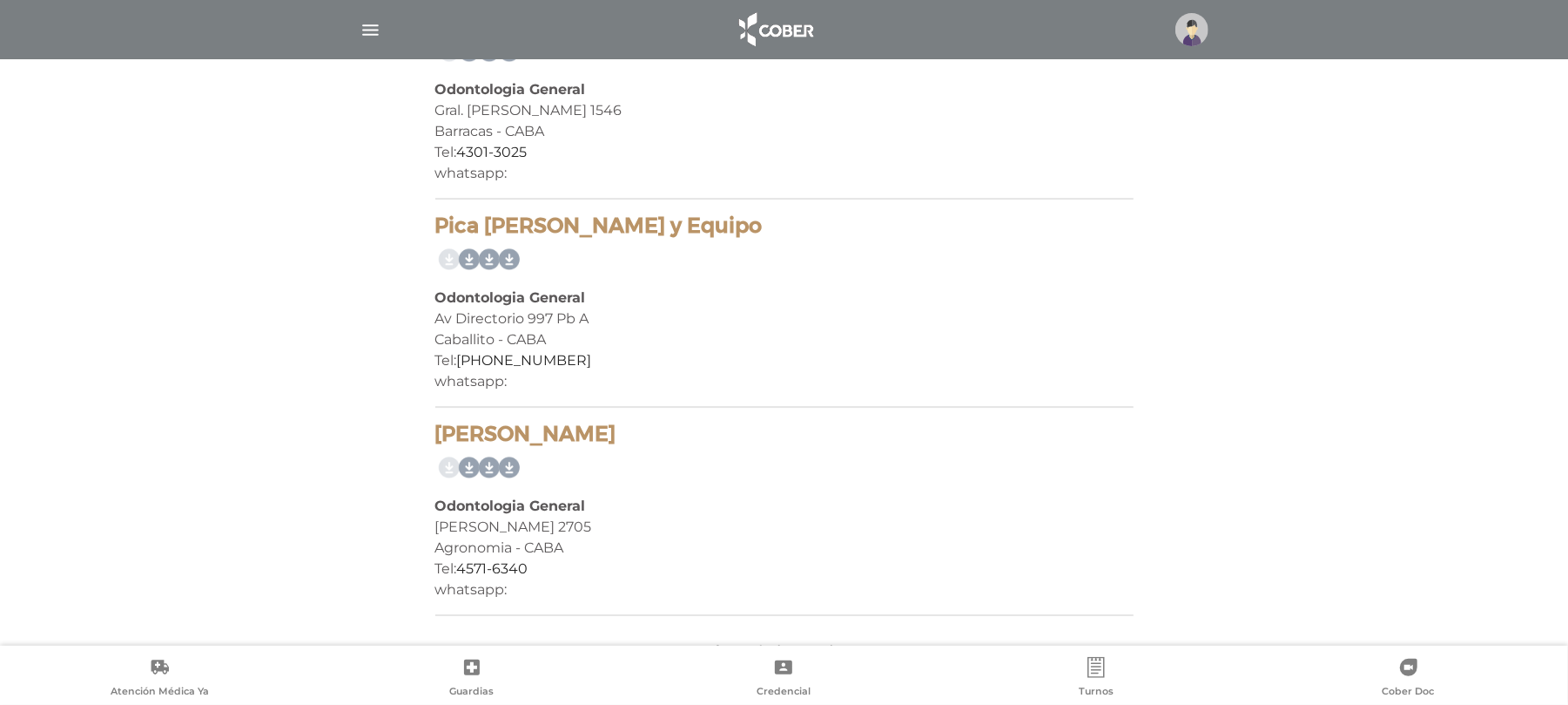
scroll to position [3878, 0]
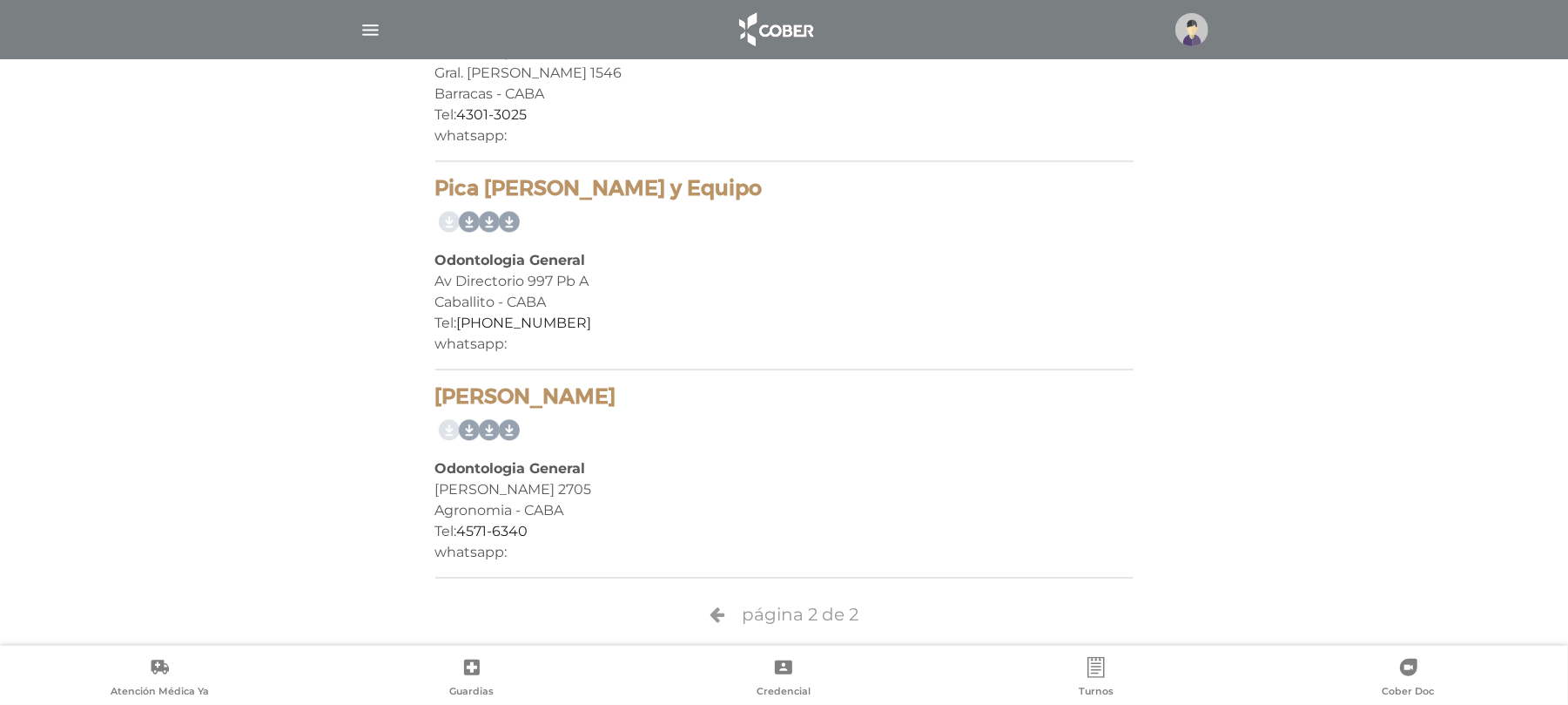
drag, startPoint x: 662, startPoint y: 356, endPoint x: 558, endPoint y: 332, distance: 106.7
click at [558, 332] on div "Pica [PERSON_NAME] y Equipo Odontologia General Av Directorio [STREET_ADDRESS] …" at bounding box center [784, 273] width 699 height 194
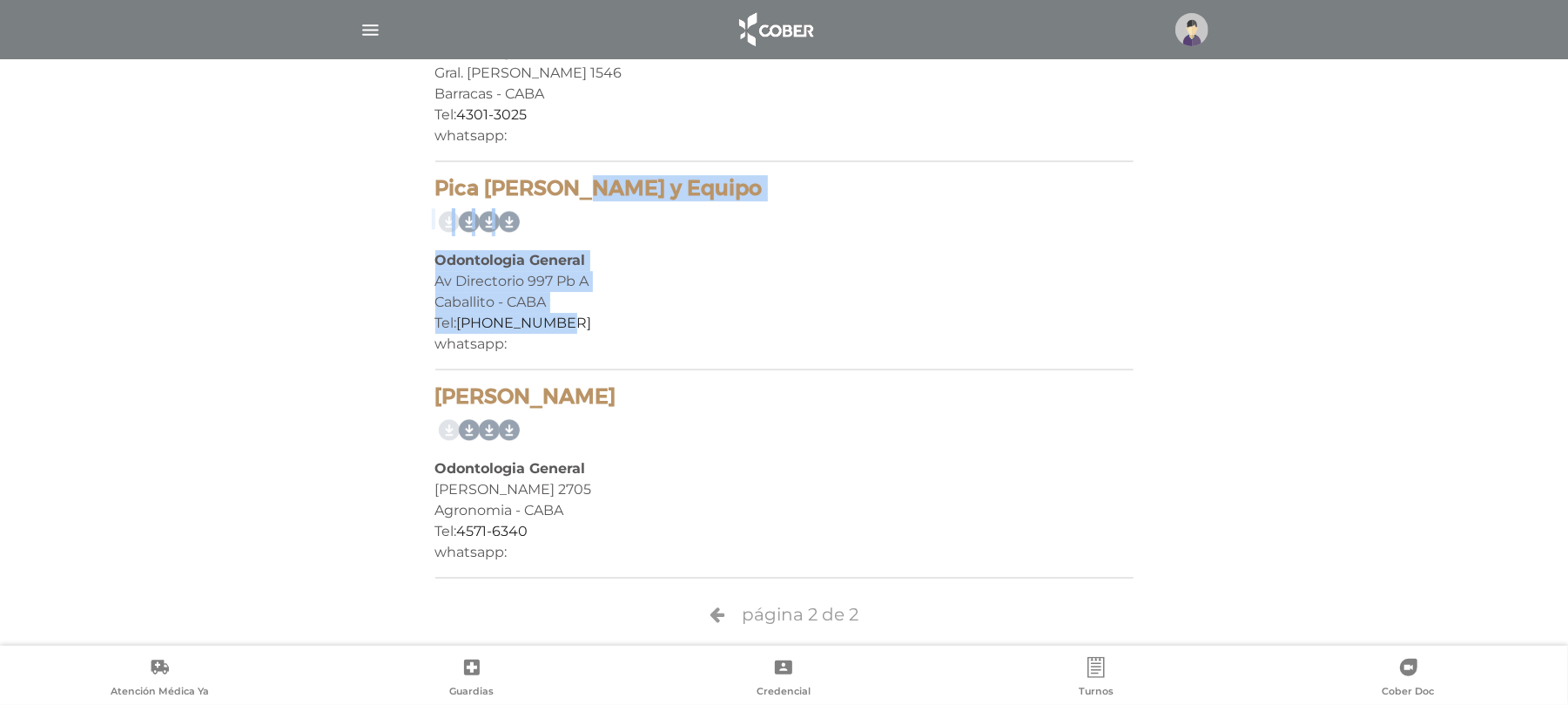
drag, startPoint x: 579, startPoint y: 308, endPoint x: 413, endPoint y: 181, distance: 209.0
copy div "Pica [PERSON_NAME] y Equipo Odontologia General Av Directorio [STREET_ADDRESS] …"
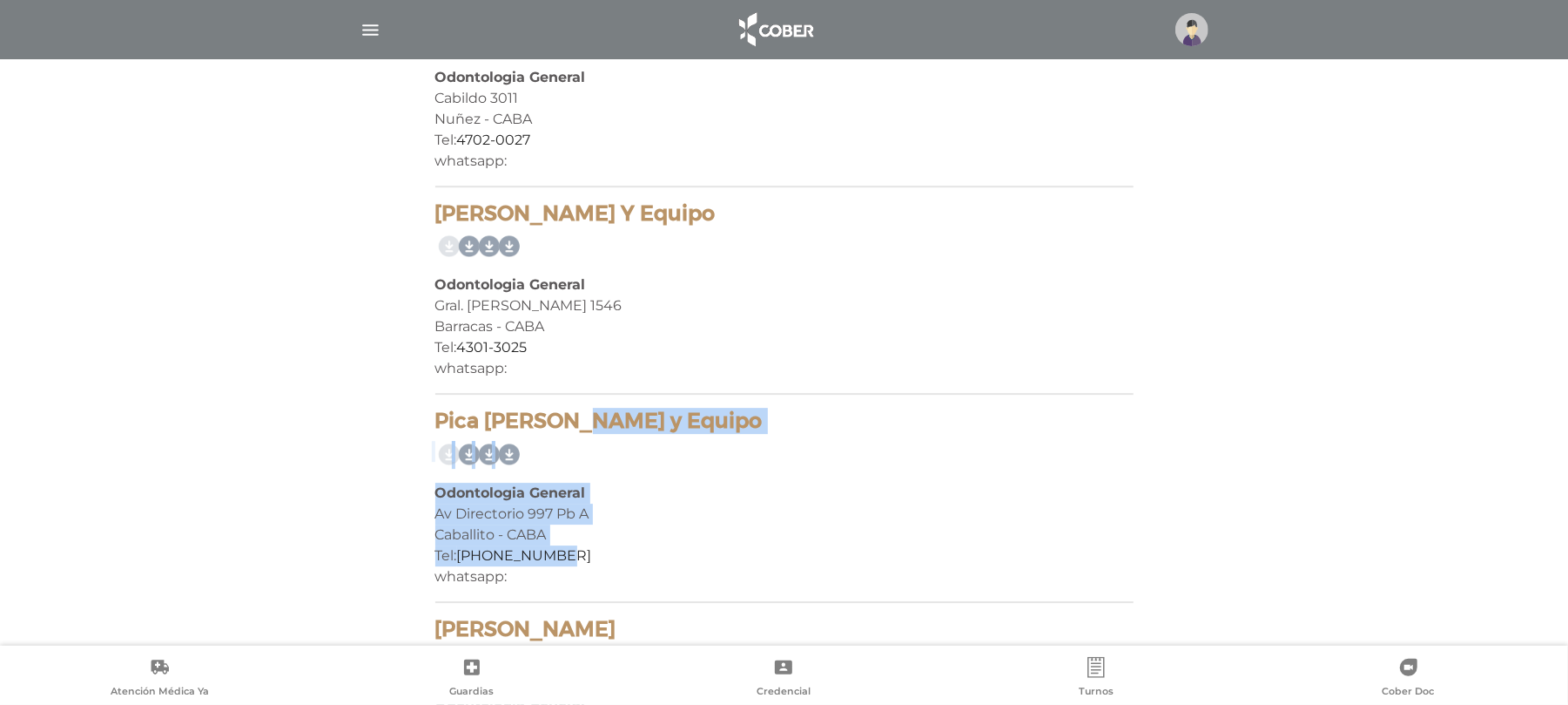
scroll to position [3529, 0]
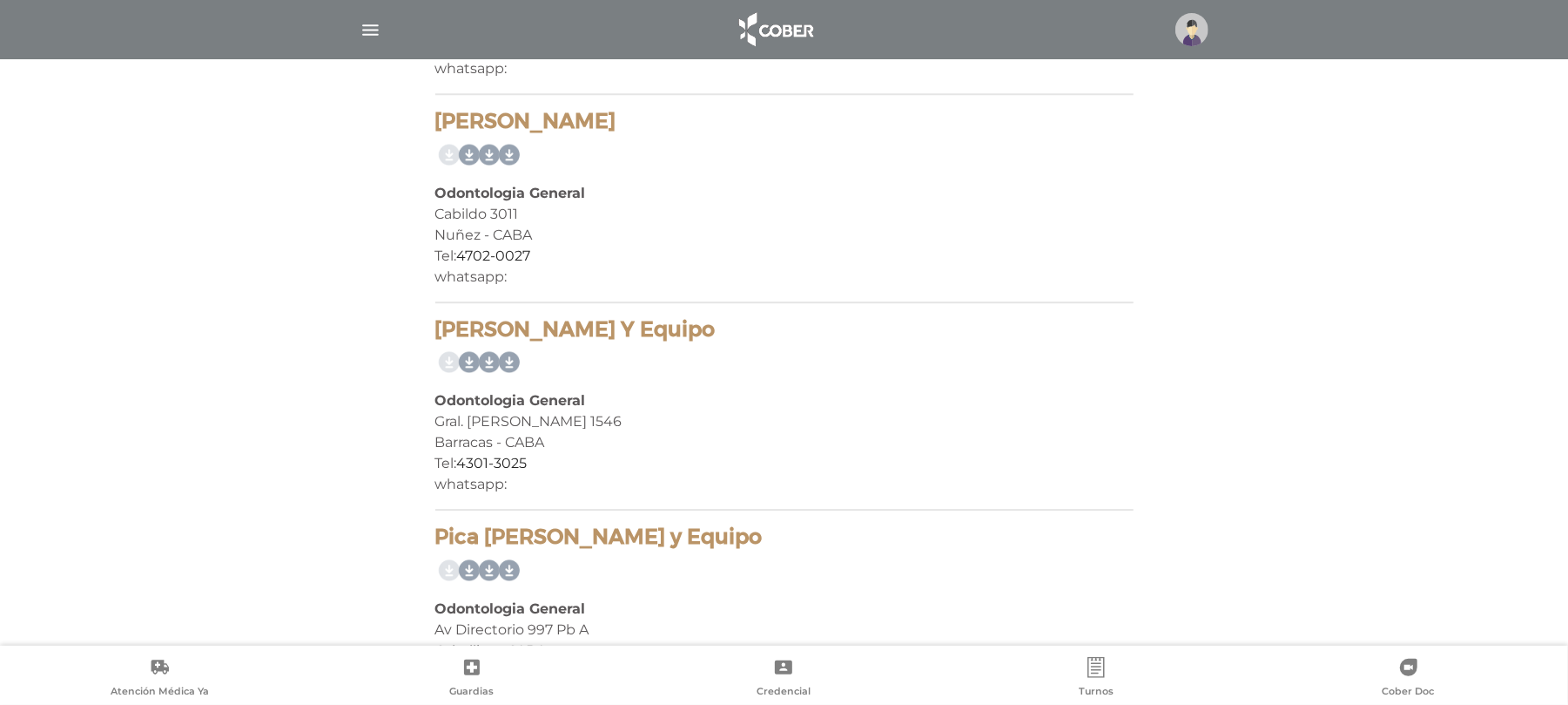
click at [636, 474] on div "whatsapp:" at bounding box center [784, 483] width 699 height 21
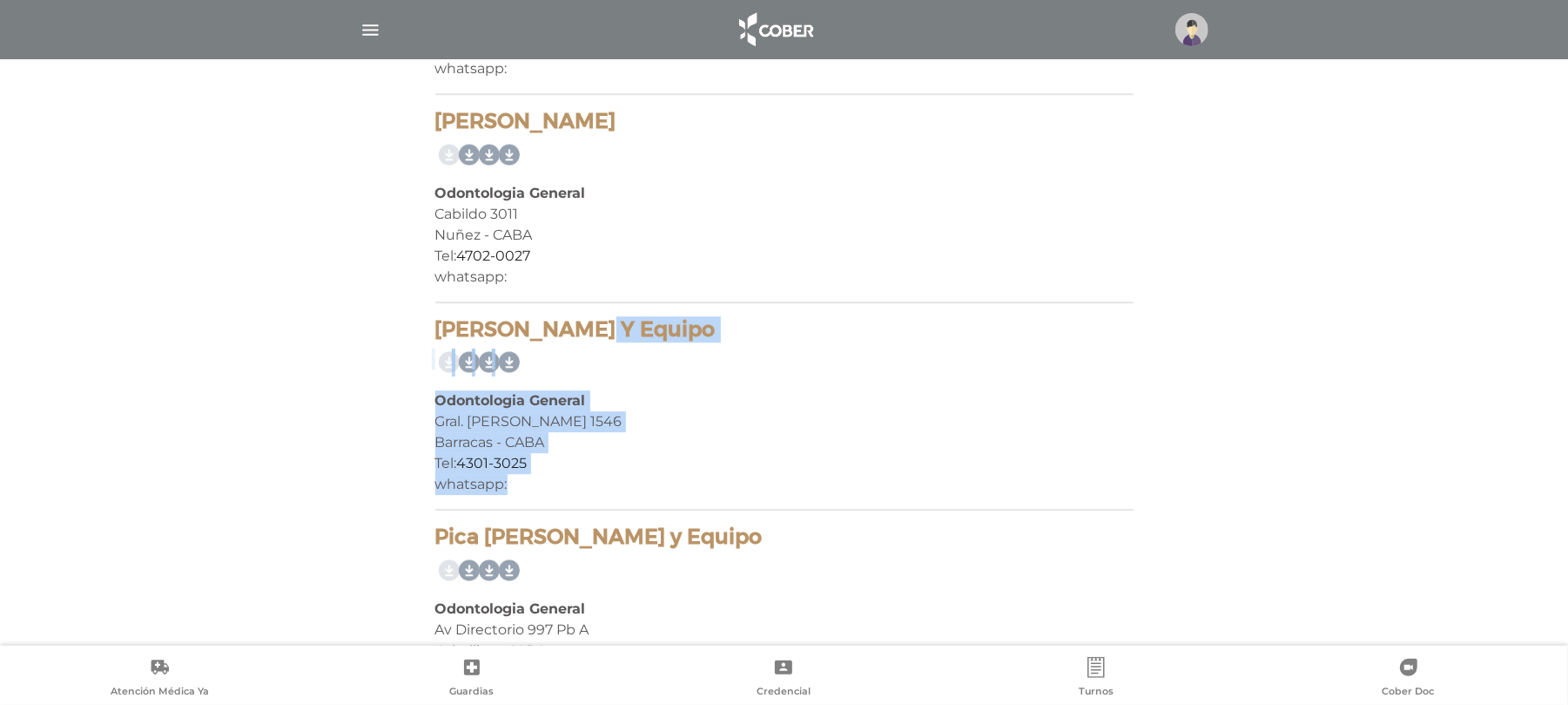
drag, startPoint x: 635, startPoint y: 483, endPoint x: 420, endPoint y: 319, distance: 270.4
copy div "[PERSON_NAME] Y Equipo Odontologia General Gral. [PERSON_NAME] 1546 Barracas - …"
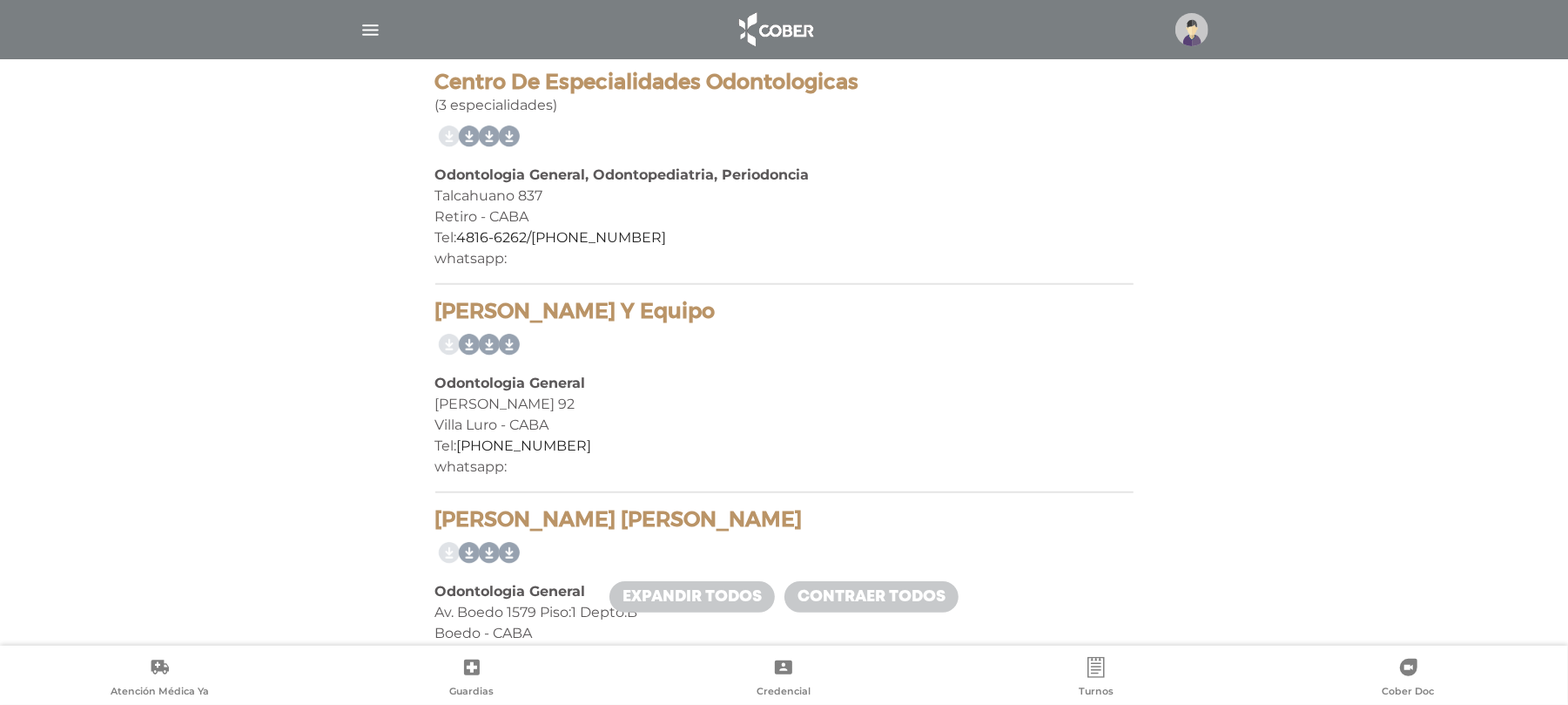
scroll to position [859, 0]
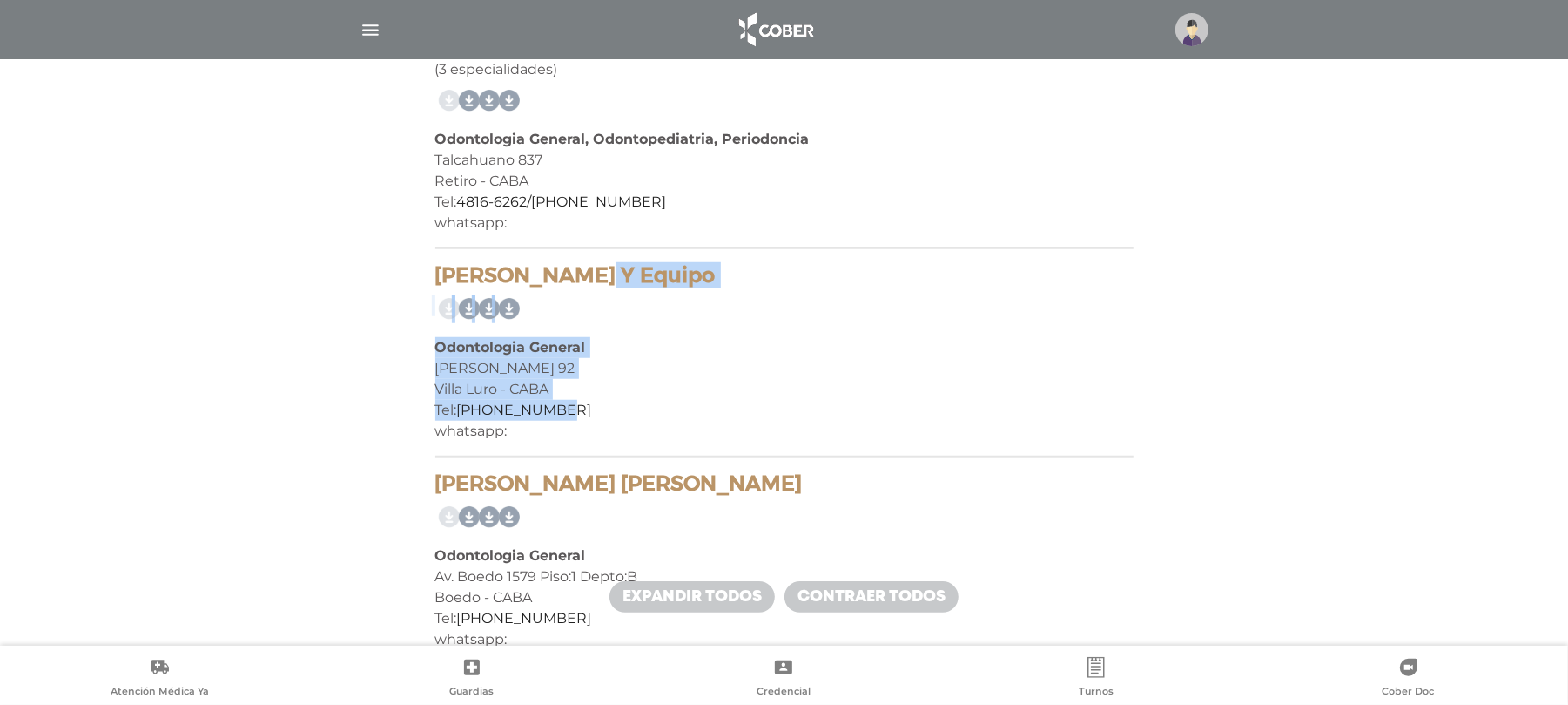
drag, startPoint x: 566, startPoint y: 402, endPoint x: 433, endPoint y: 275, distance: 183.9
click at [435, 275] on div "[PERSON_NAME] Y Equipo Odontologia General [PERSON_NAME] 92 [GEOGRAPHIC_DATA] -…" at bounding box center [784, 359] width 699 height 194
copy div "[PERSON_NAME] Y Equipo Odontologia General [PERSON_NAME] 92 Villa Luro - CABA T…"
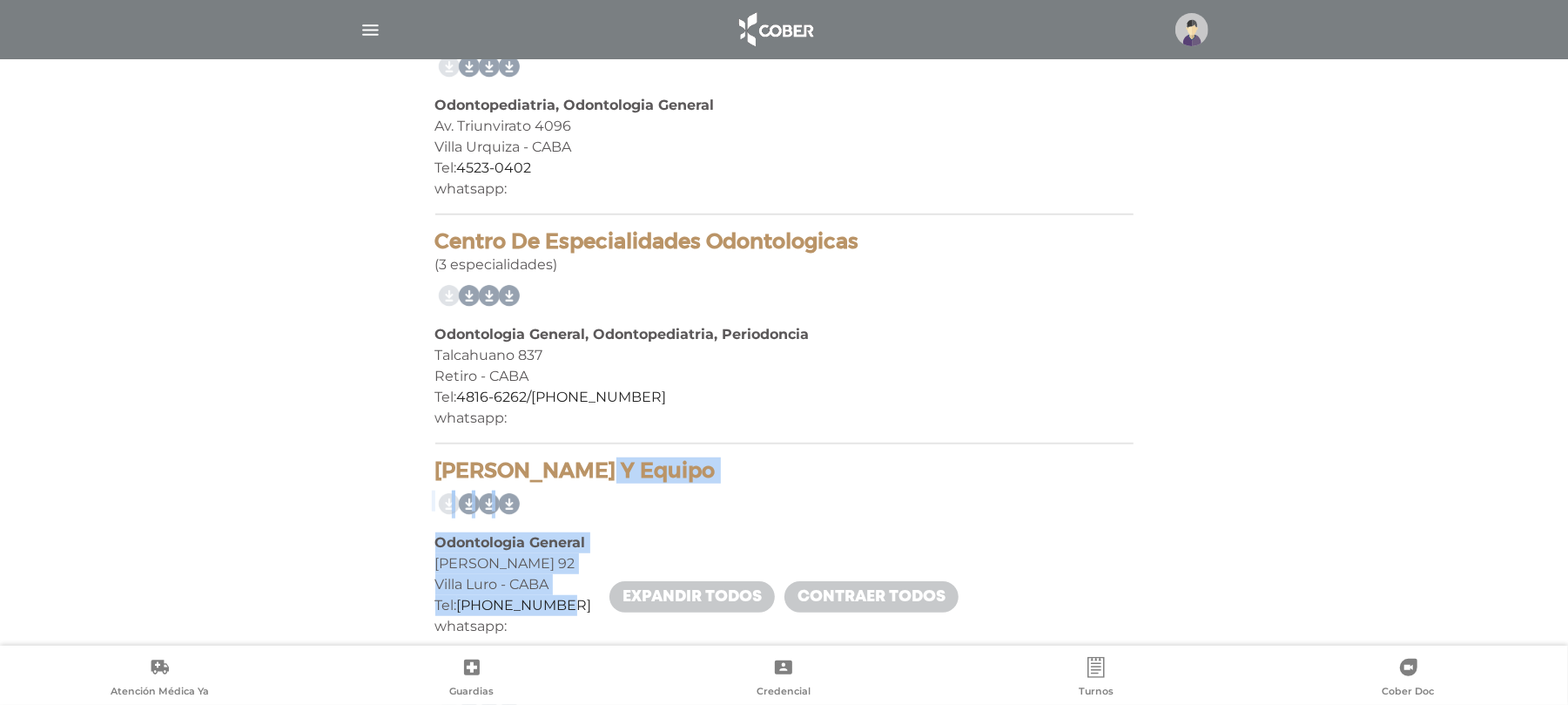
scroll to position [510, 0]
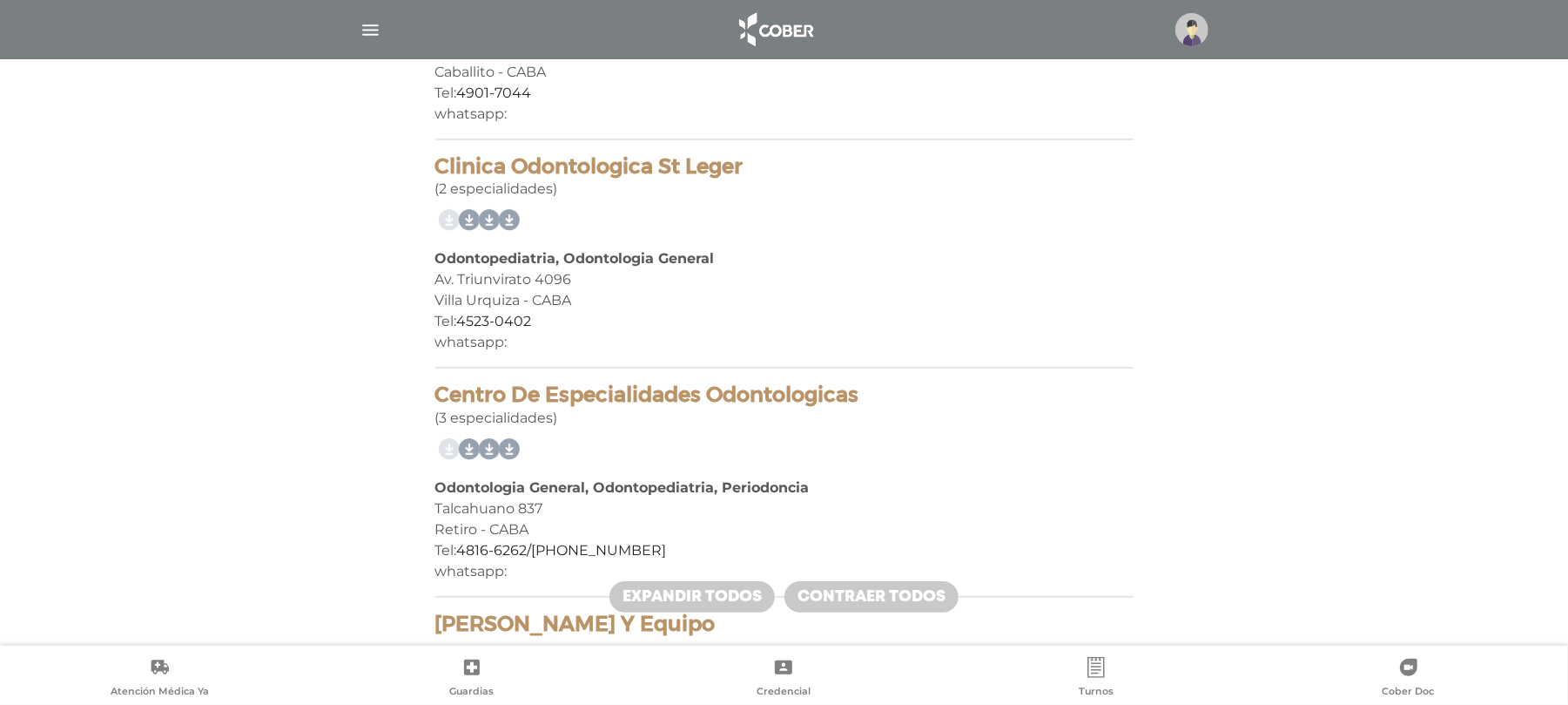
click at [613, 324] on div "Tel: [PHONE_NUMBER]" at bounding box center [784, 321] width 699 height 21
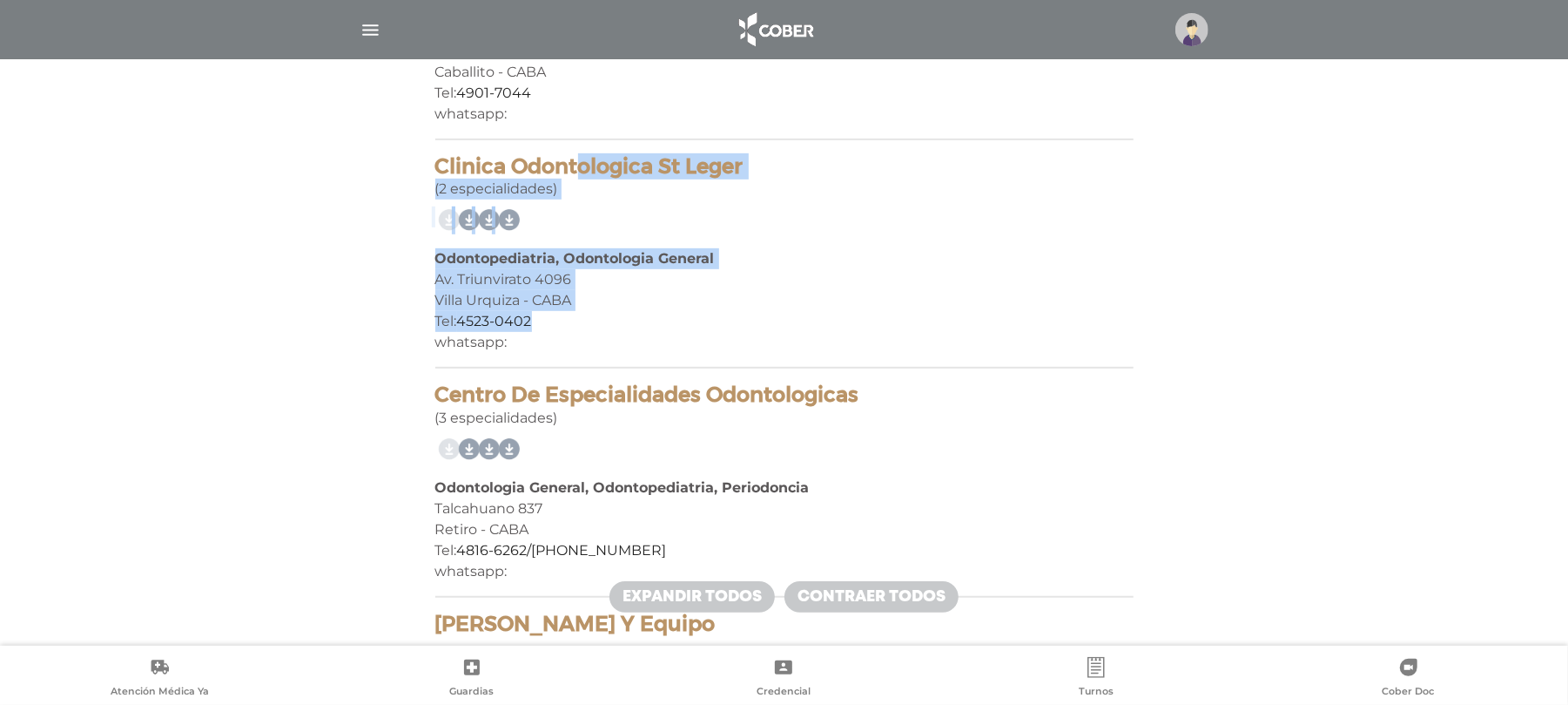
drag, startPoint x: 607, startPoint y: 326, endPoint x: 420, endPoint y: 165, distance: 246.8
copy div "Clinica Odontologica St [PERSON_NAME] (2 especialidades) Odontopediatria, Odont…"
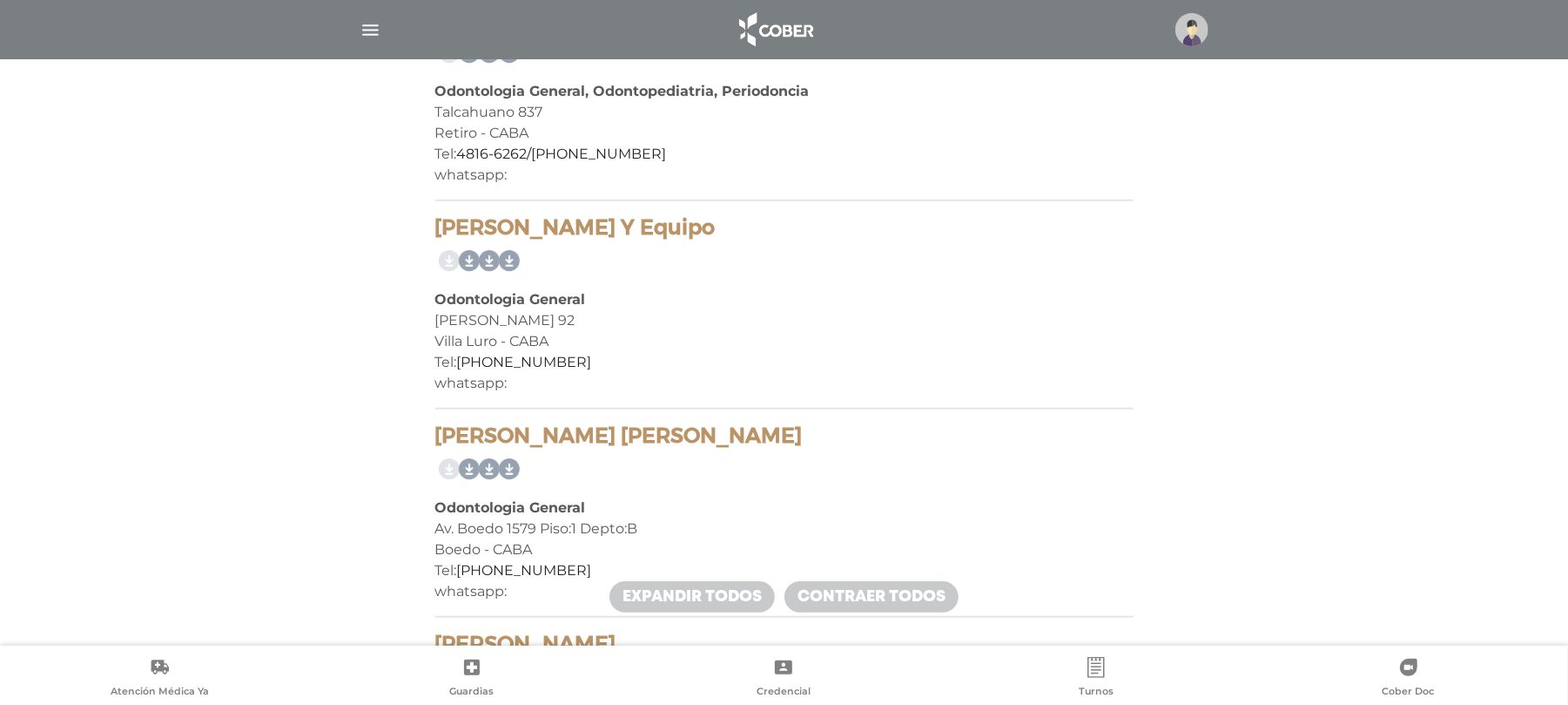
scroll to position [1324, 0]
